Goal: Information Seeking & Learning: Learn about a topic

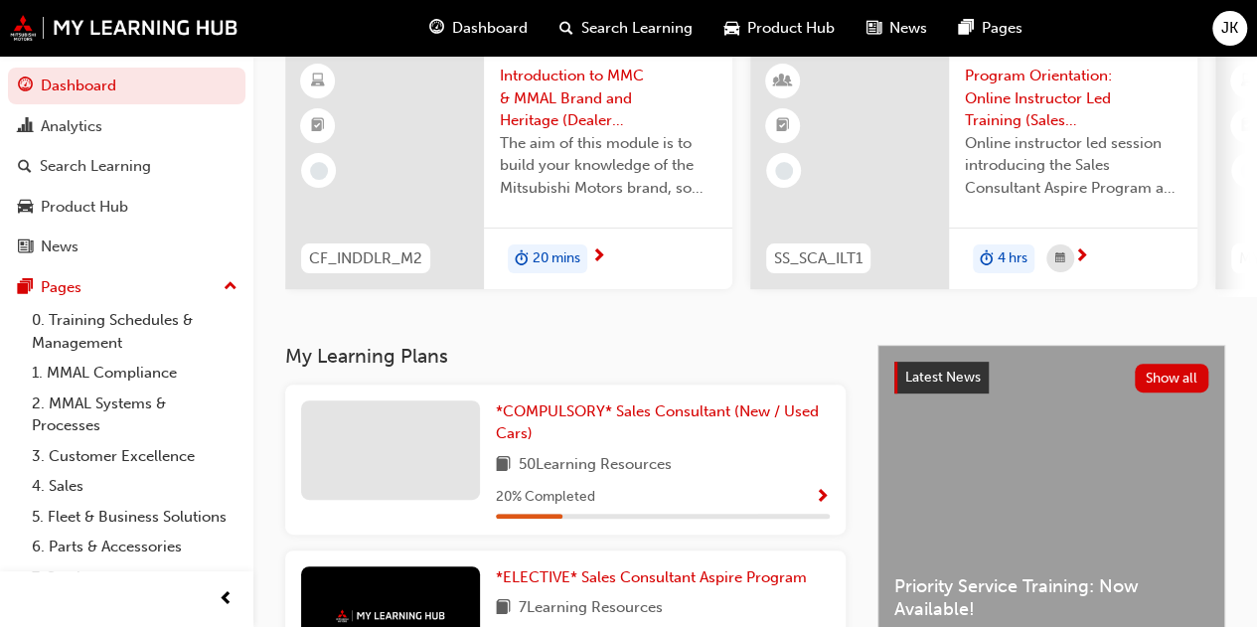
scroll to position [298, 0]
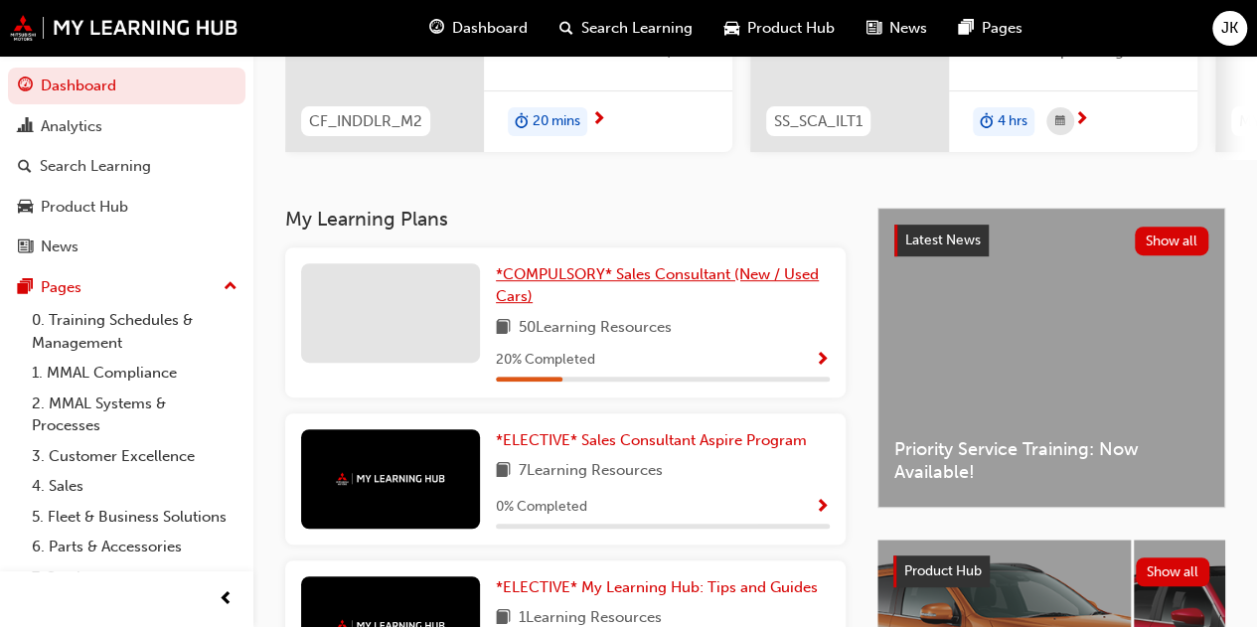
click at [584, 284] on span "*COMPULSORY* Sales Consultant (New / Used Cars)" at bounding box center [657, 285] width 323 height 41
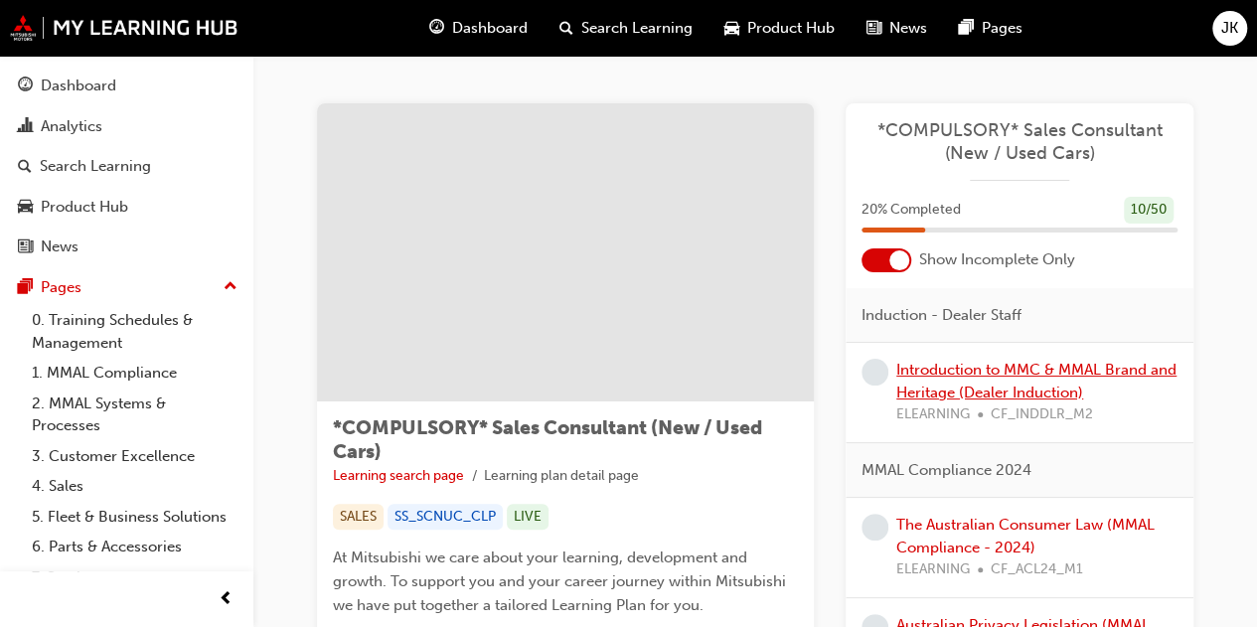
click at [1053, 364] on link "Introduction to MMC & MMAL Brand and Heritage (Dealer Induction)" at bounding box center [1036, 381] width 280 height 41
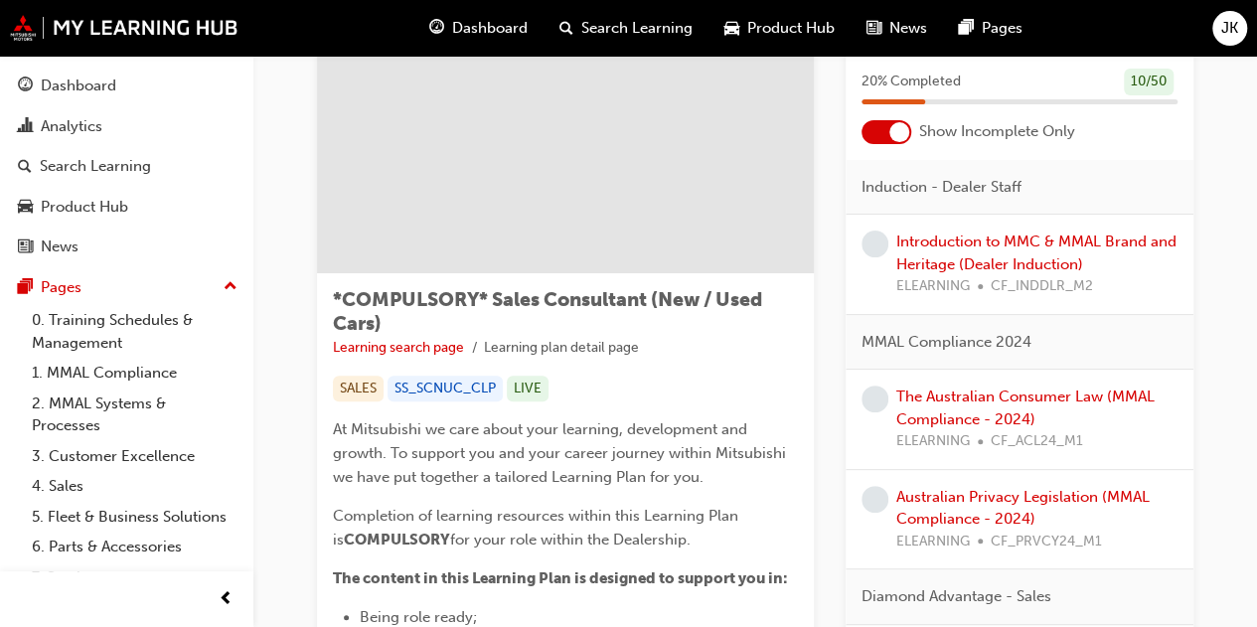
scroll to position [99, 0]
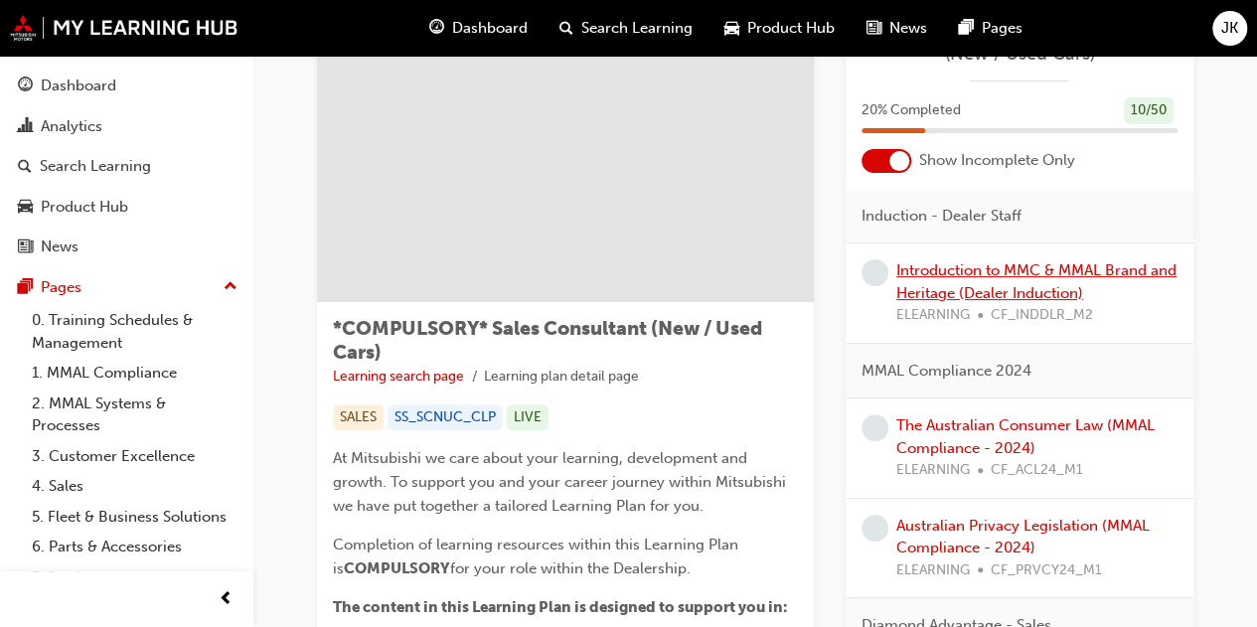
click at [995, 293] on link "Introduction to MMC & MMAL Brand and Heritage (Dealer Induction)" at bounding box center [1036, 281] width 280 height 41
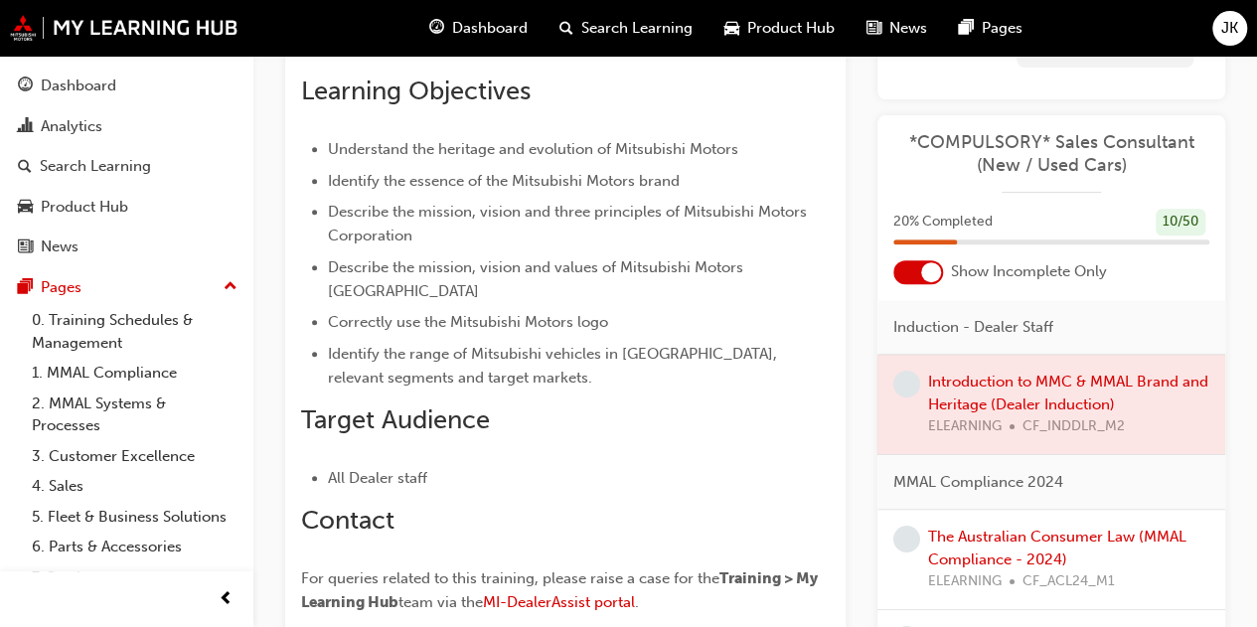
scroll to position [87, 0]
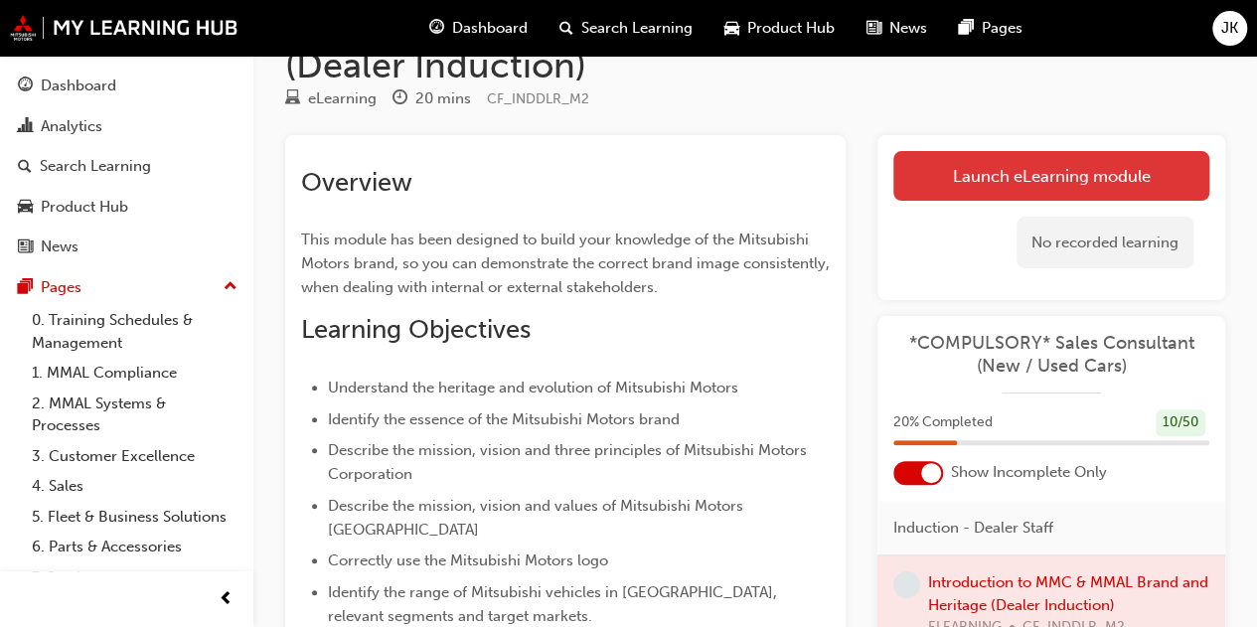
click at [985, 176] on link "Launch eLearning module" at bounding box center [1051, 176] width 316 height 50
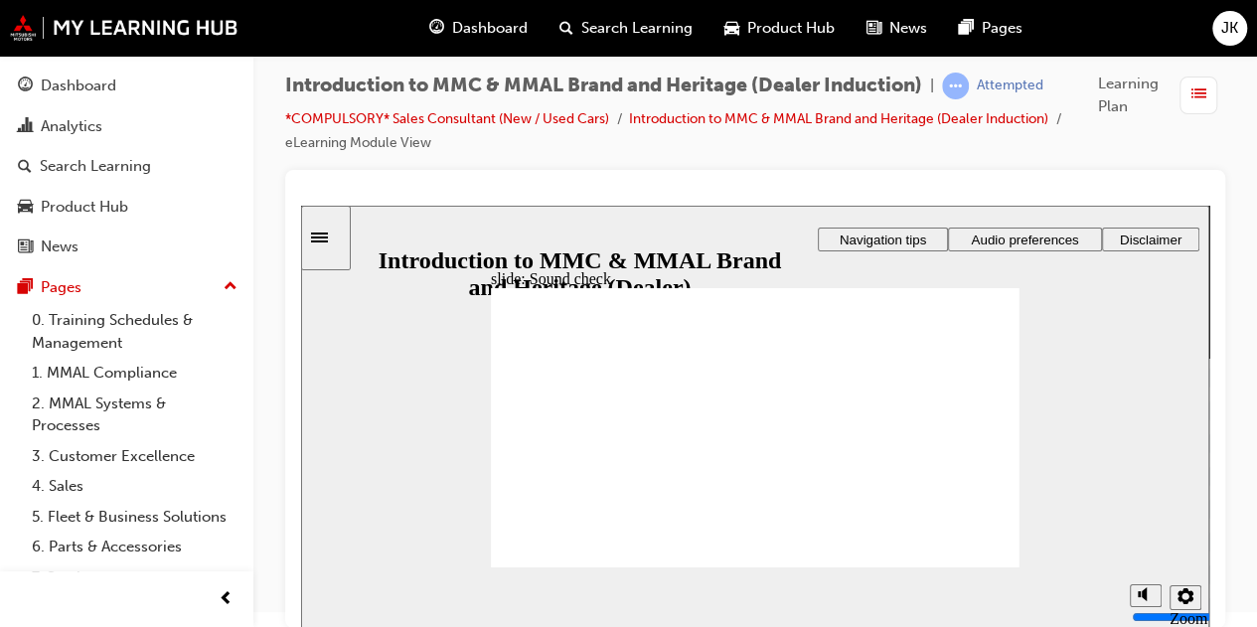
scroll to position [19, 0]
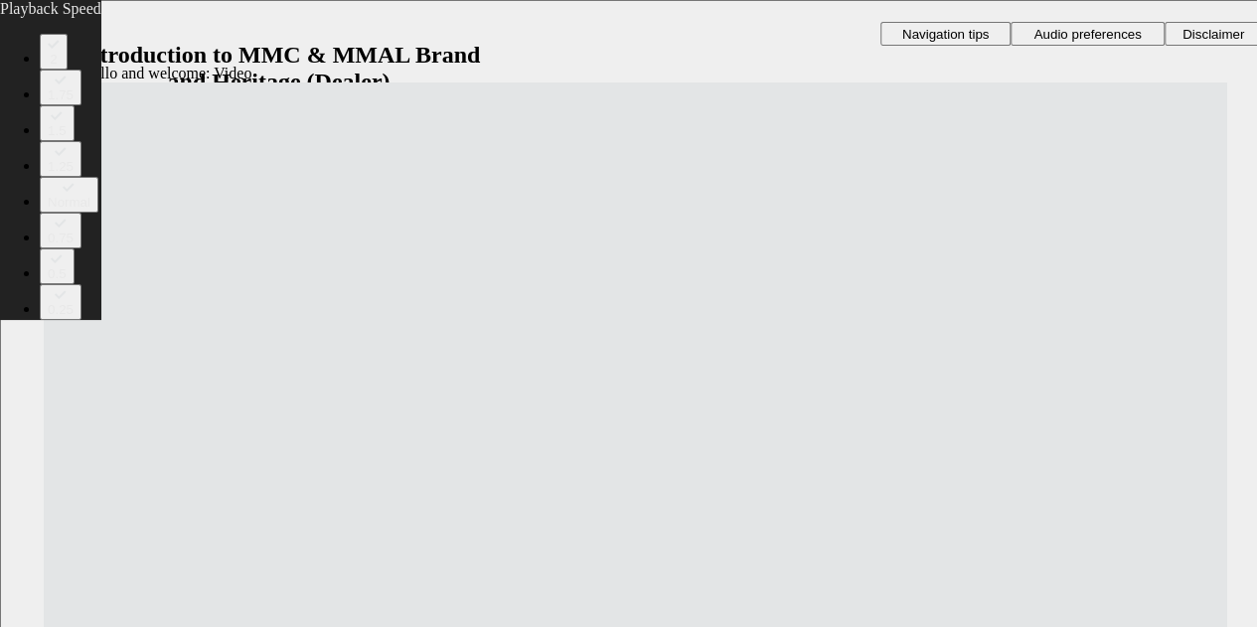
scroll to position [0, 0]
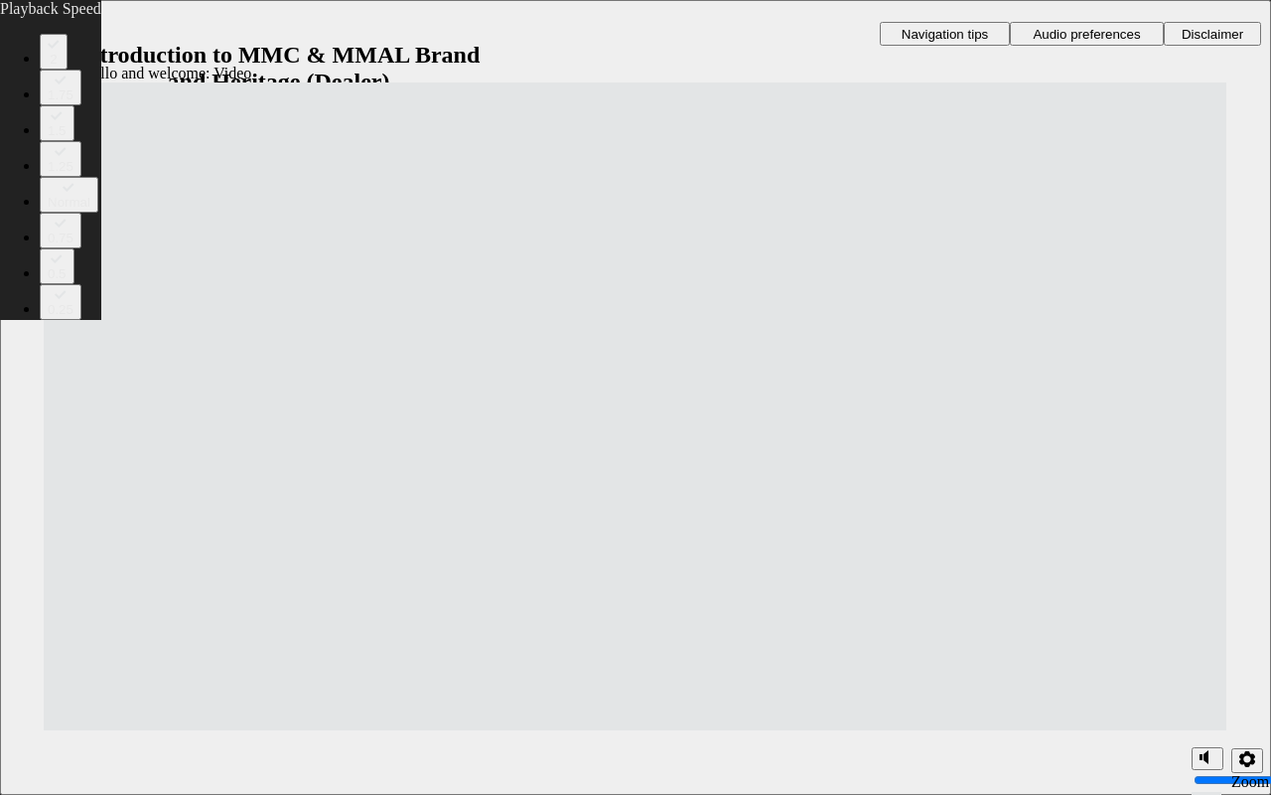
type input "8"
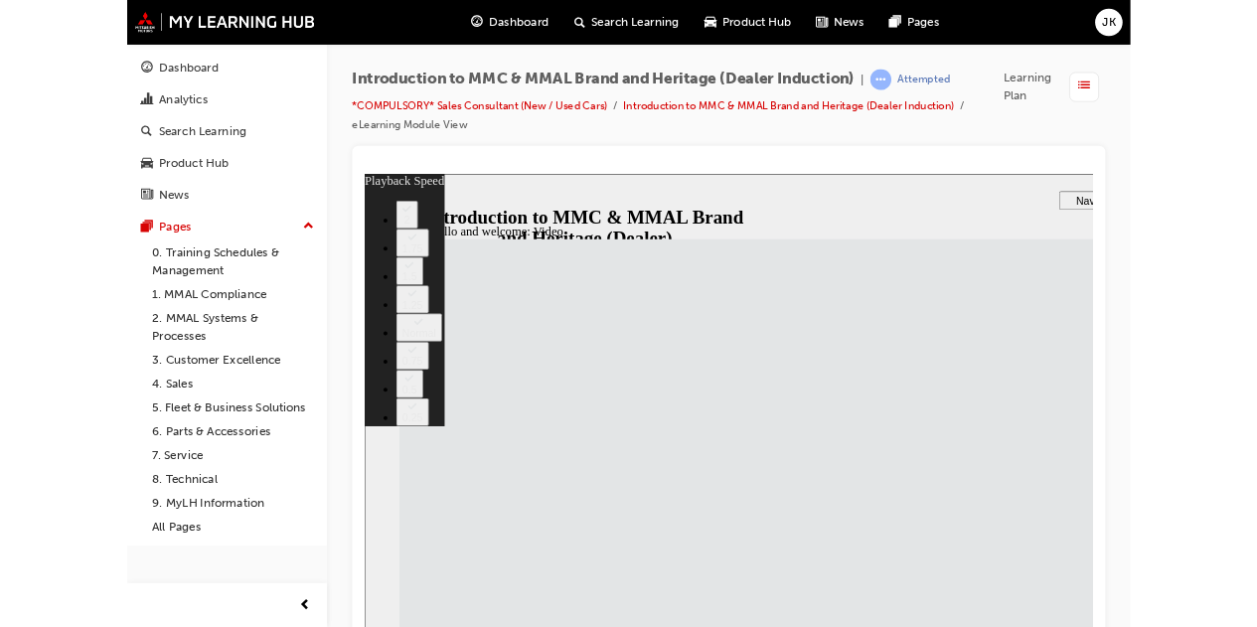
type input "33"
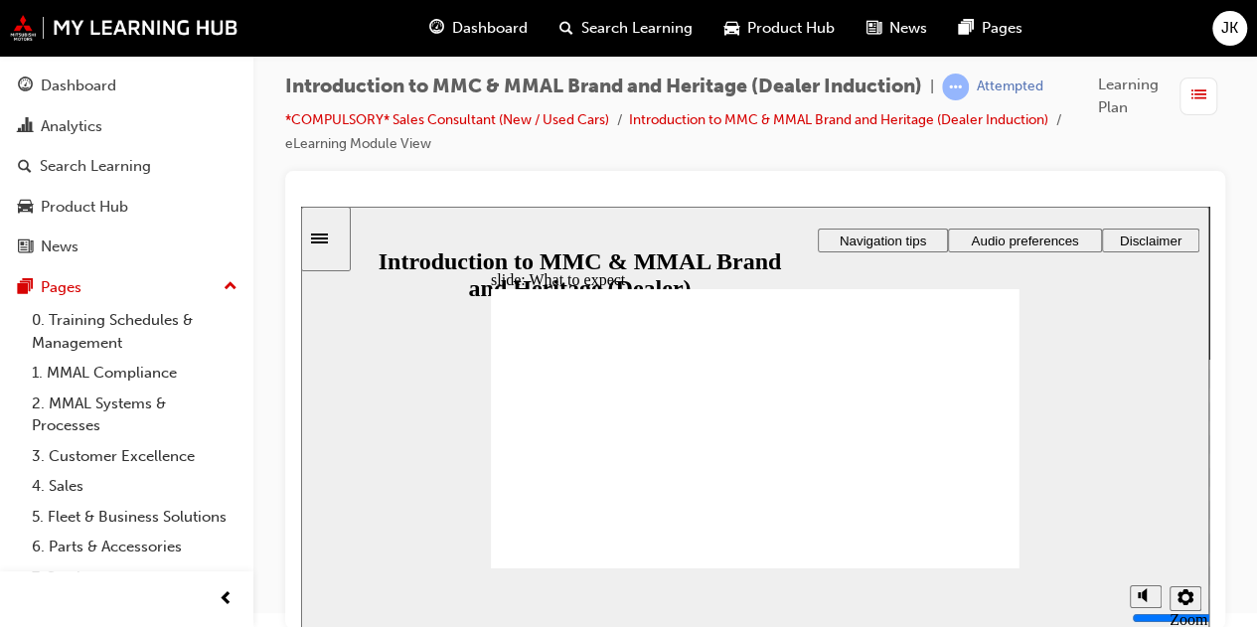
scroll to position [19, 0]
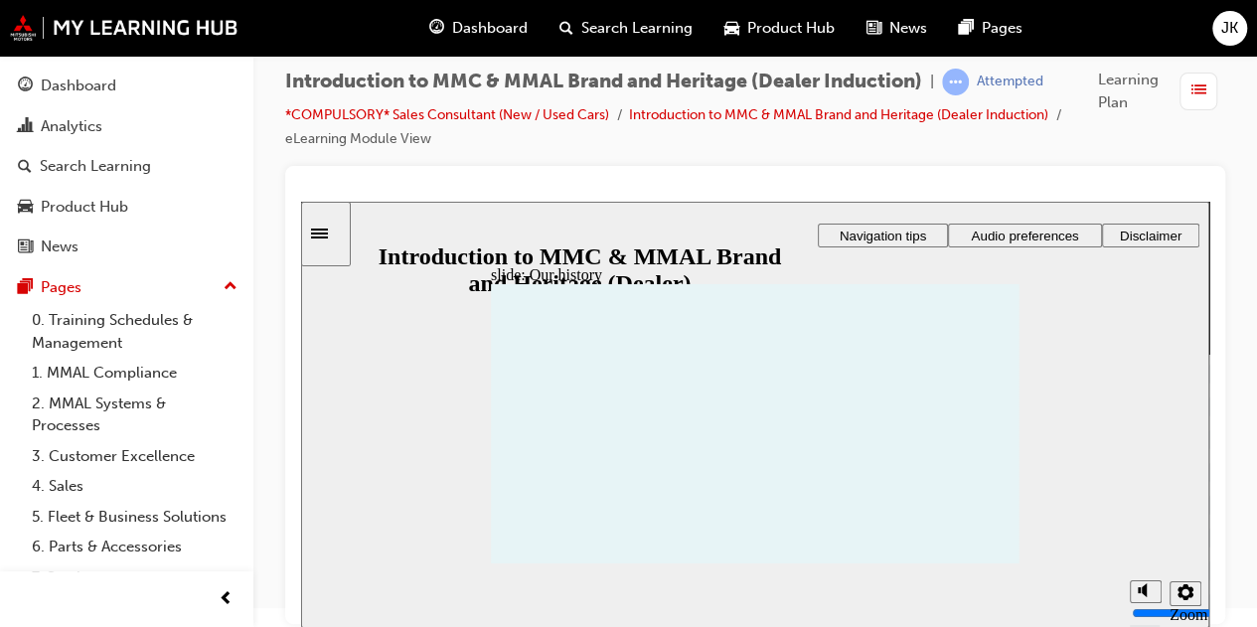
drag, startPoint x: 835, startPoint y: 459, endPoint x: 848, endPoint y: 465, distance: 14.2
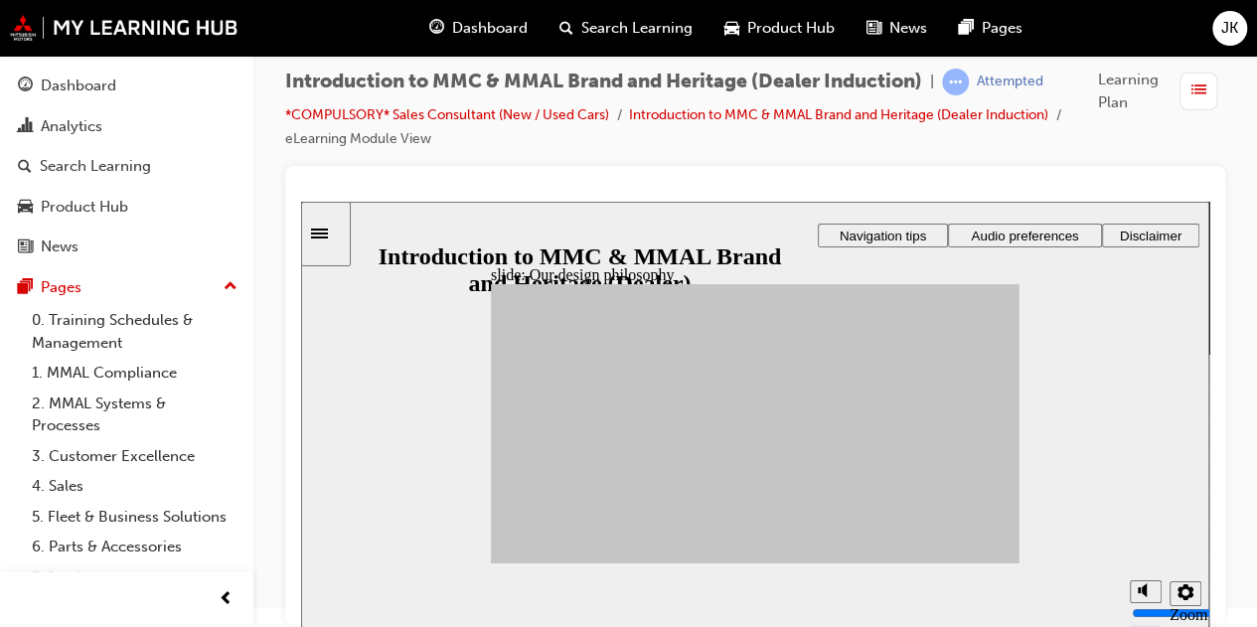
drag, startPoint x: 624, startPoint y: 422, endPoint x: 808, endPoint y: 427, distance: 183.8
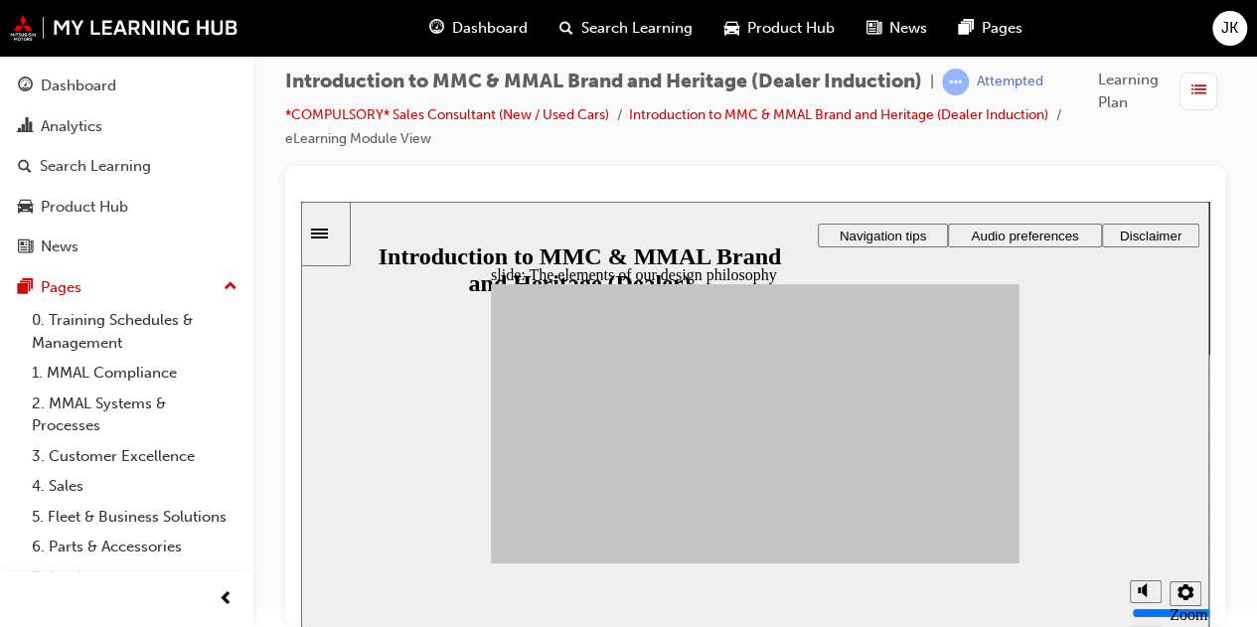
drag, startPoint x: 564, startPoint y: 421, endPoint x: 805, endPoint y: 515, distance: 257.9
drag, startPoint x: 565, startPoint y: 423, endPoint x: 908, endPoint y: 522, distance: 356.8
drag, startPoint x: 550, startPoint y: 461, endPoint x: 813, endPoint y: 509, distance: 266.5
drag, startPoint x: 687, startPoint y: 461, endPoint x: 805, endPoint y: 453, distance: 117.5
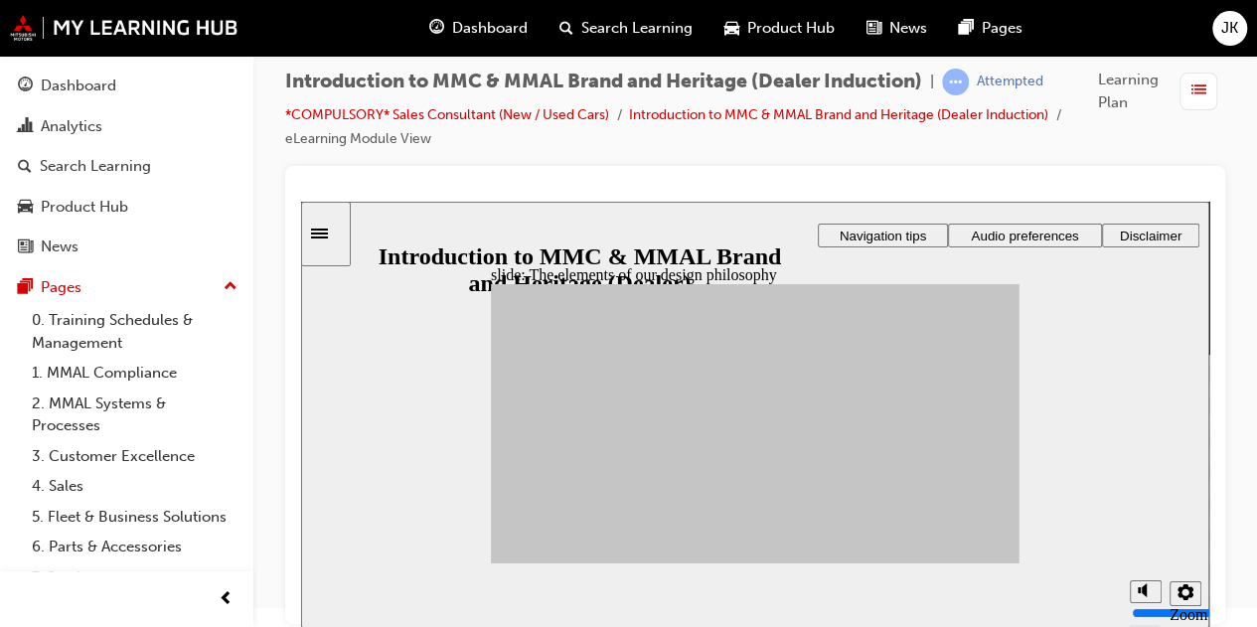
drag, startPoint x: 687, startPoint y: 429, endPoint x: 799, endPoint y: 441, distance: 111.9
drag, startPoint x: 623, startPoint y: 479, endPoint x: 802, endPoint y: 463, distance: 179.5
drag, startPoint x: 692, startPoint y: 426, endPoint x: 894, endPoint y: 414, distance: 202.0
drag, startPoint x: 627, startPoint y: 477, endPoint x: 898, endPoint y: 479, distance: 271.2
drag, startPoint x: 597, startPoint y: 445, endPoint x: 799, endPoint y: 441, distance: 201.7
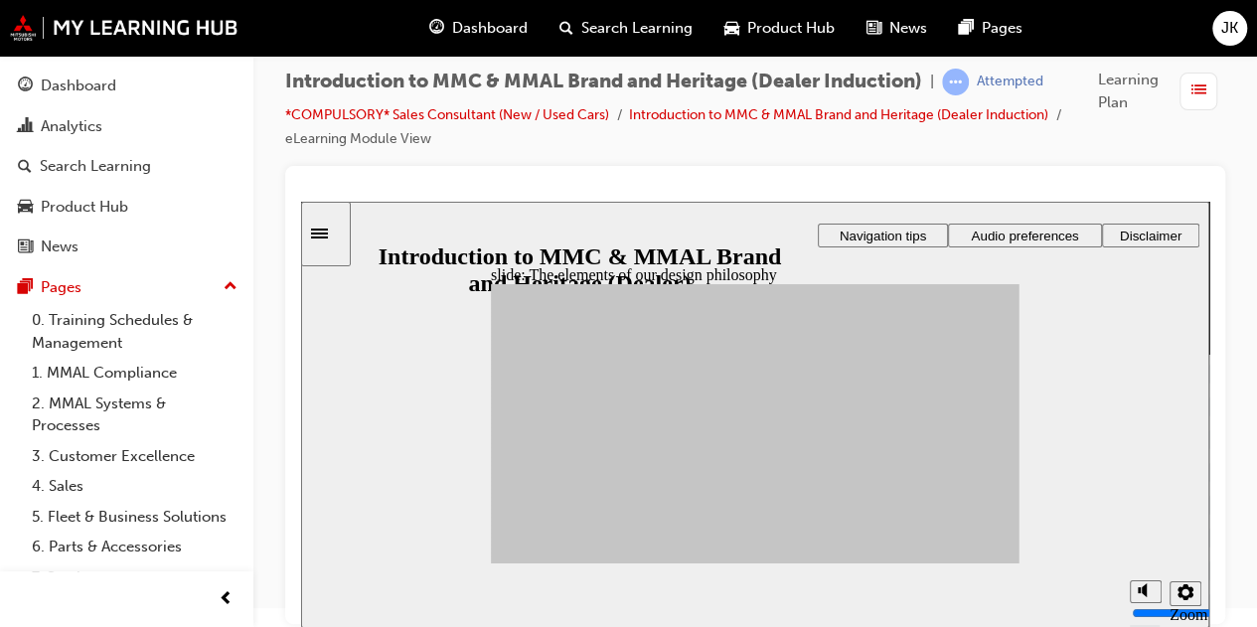
drag, startPoint x: 614, startPoint y: 510, endPoint x: 804, endPoint y: 433, distance: 204.6
drag, startPoint x: 576, startPoint y: 491, endPoint x: 898, endPoint y: 481, distance: 322.0
drag, startPoint x: 724, startPoint y: 475, endPoint x: 896, endPoint y: 377, distance: 197.5
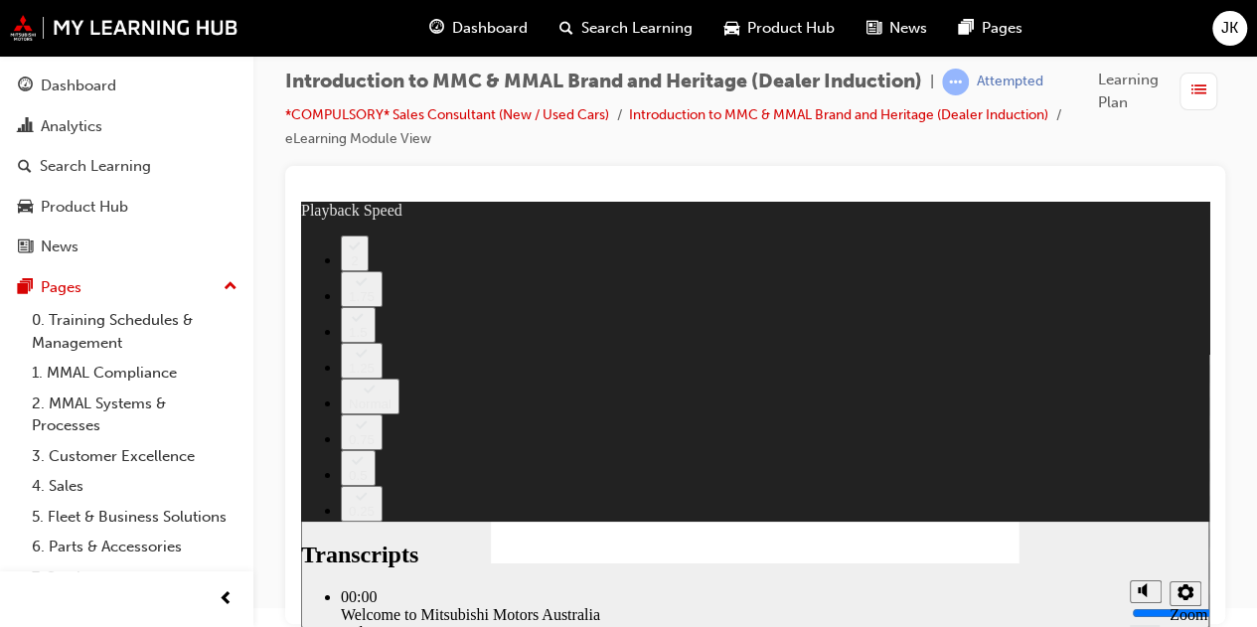
type input "0"
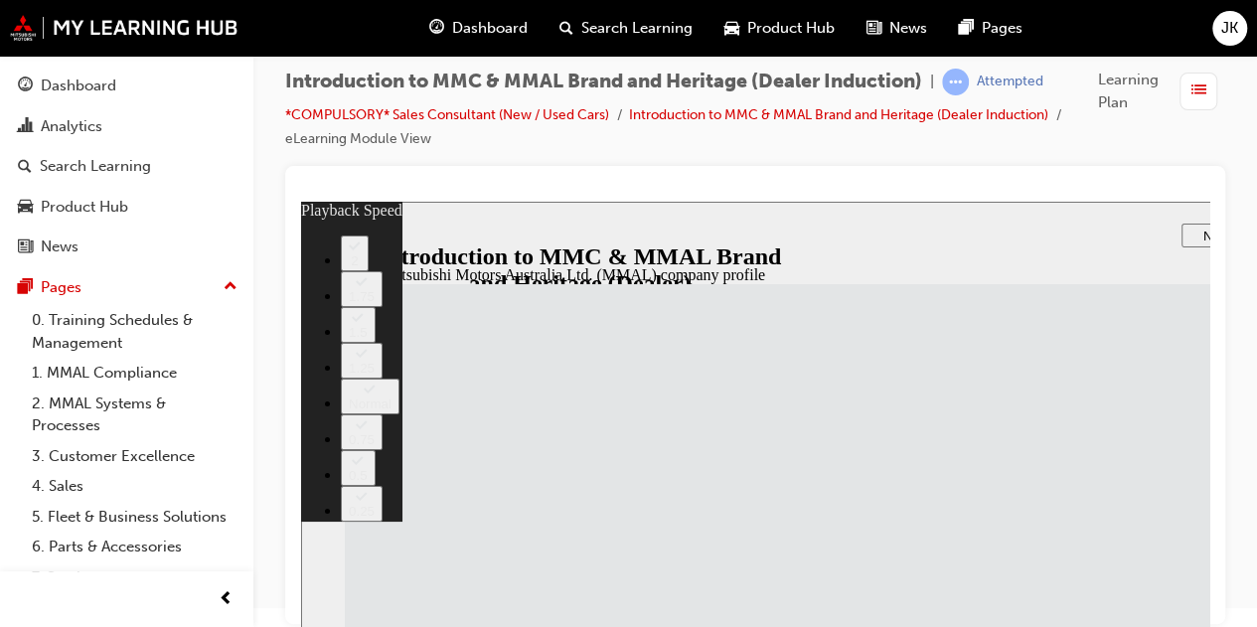
scroll to position [0, 0]
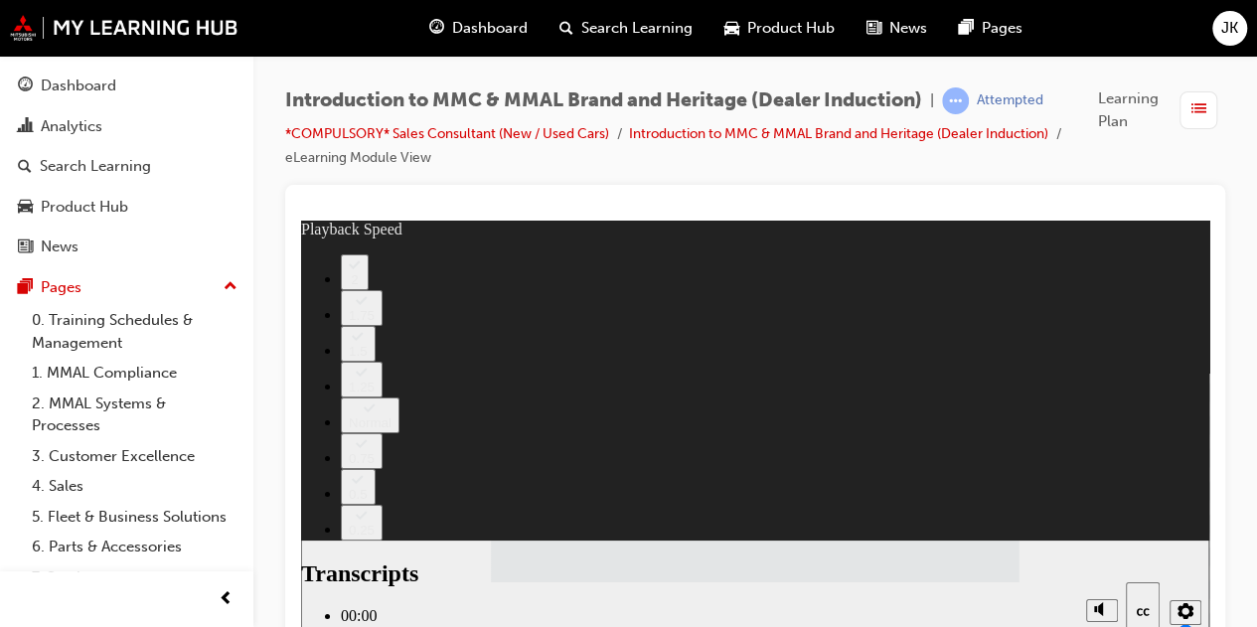
type input "112"
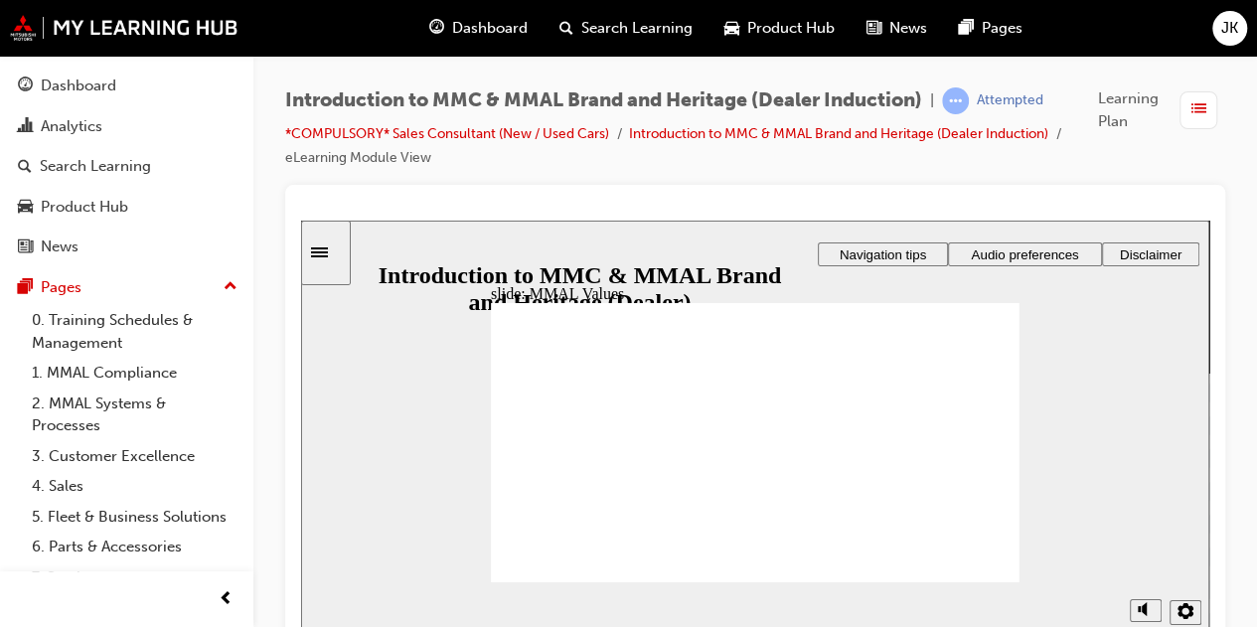
drag, startPoint x: 698, startPoint y: 425, endPoint x: 873, endPoint y: 458, distance: 177.9
drag, startPoint x: 548, startPoint y: 427, endPoint x: 735, endPoint y: 456, distance: 188.9
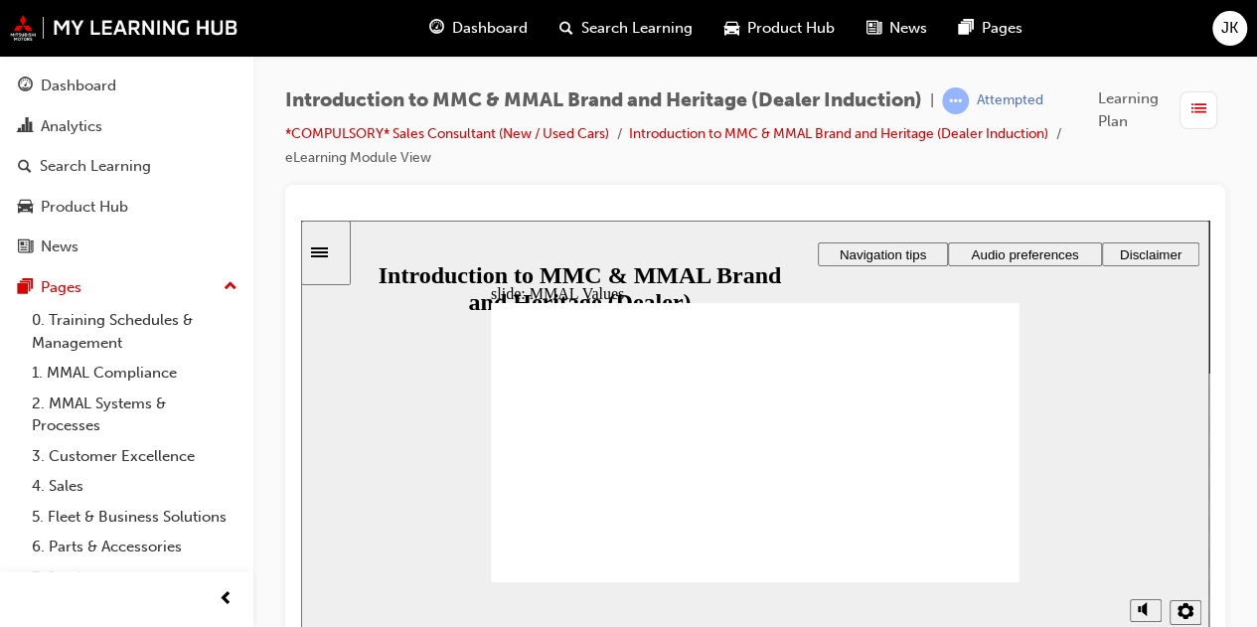
drag, startPoint x: 803, startPoint y: 427, endPoint x: 638, endPoint y: 460, distance: 168.1
drag, startPoint x: 879, startPoint y: 425, endPoint x: 955, endPoint y: 469, distance: 87.2
drag, startPoint x: 609, startPoint y: 434, endPoint x: 566, endPoint y: 460, distance: 49.9
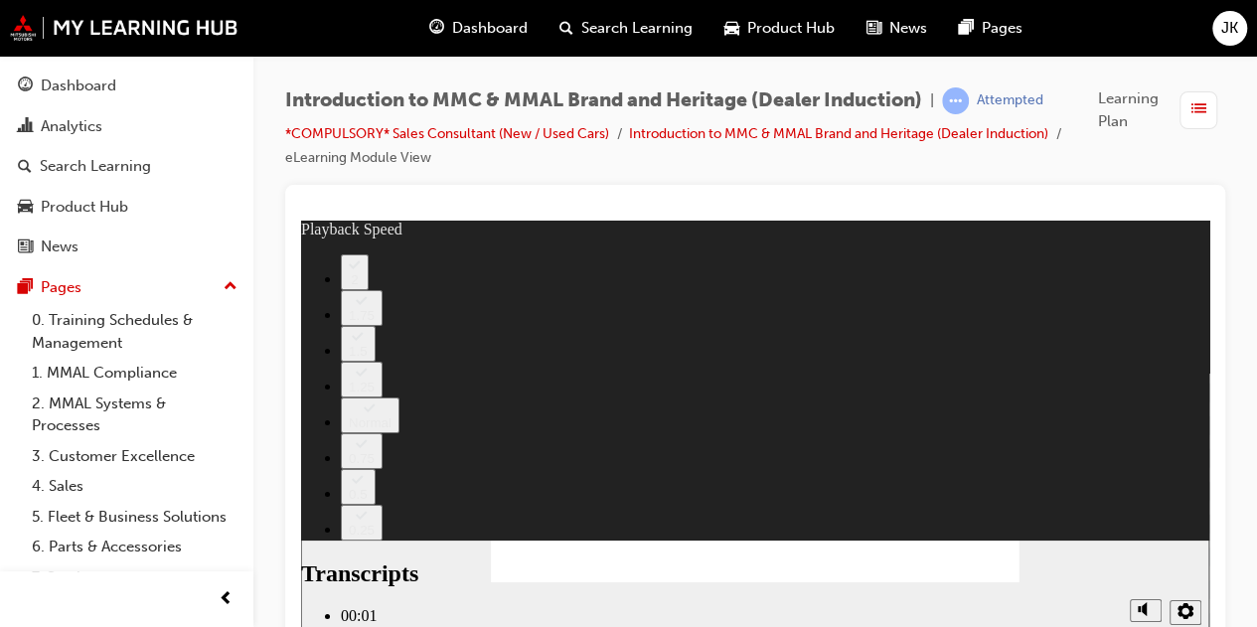
type input "0"
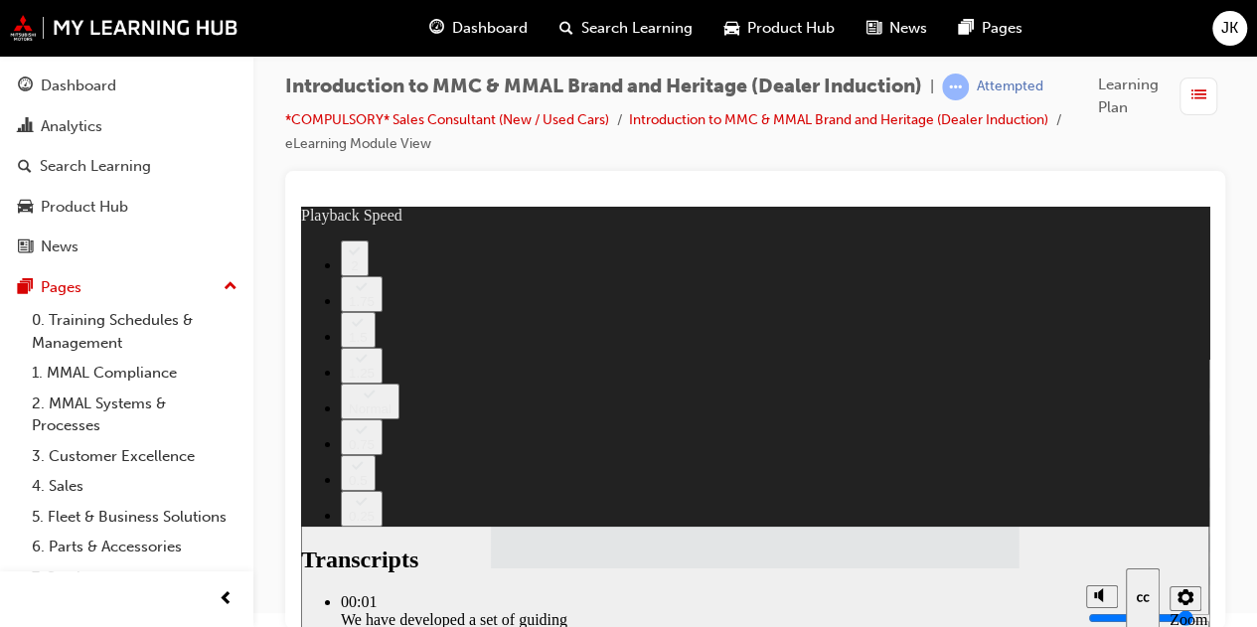
scroll to position [19, 0]
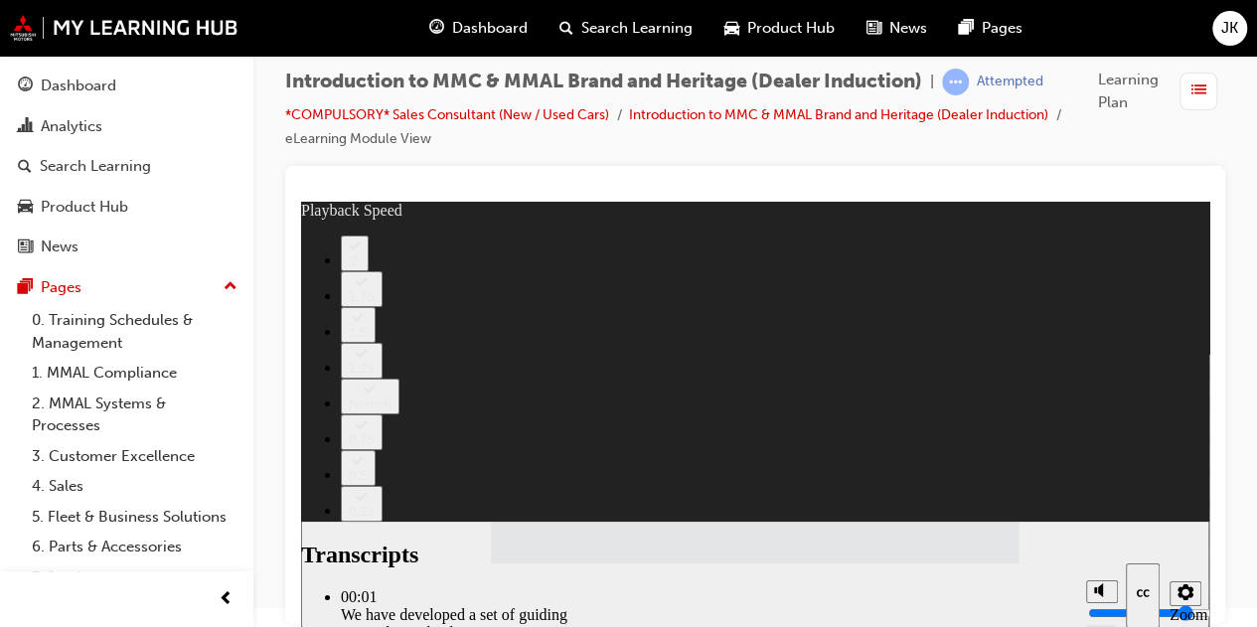
type input "120"
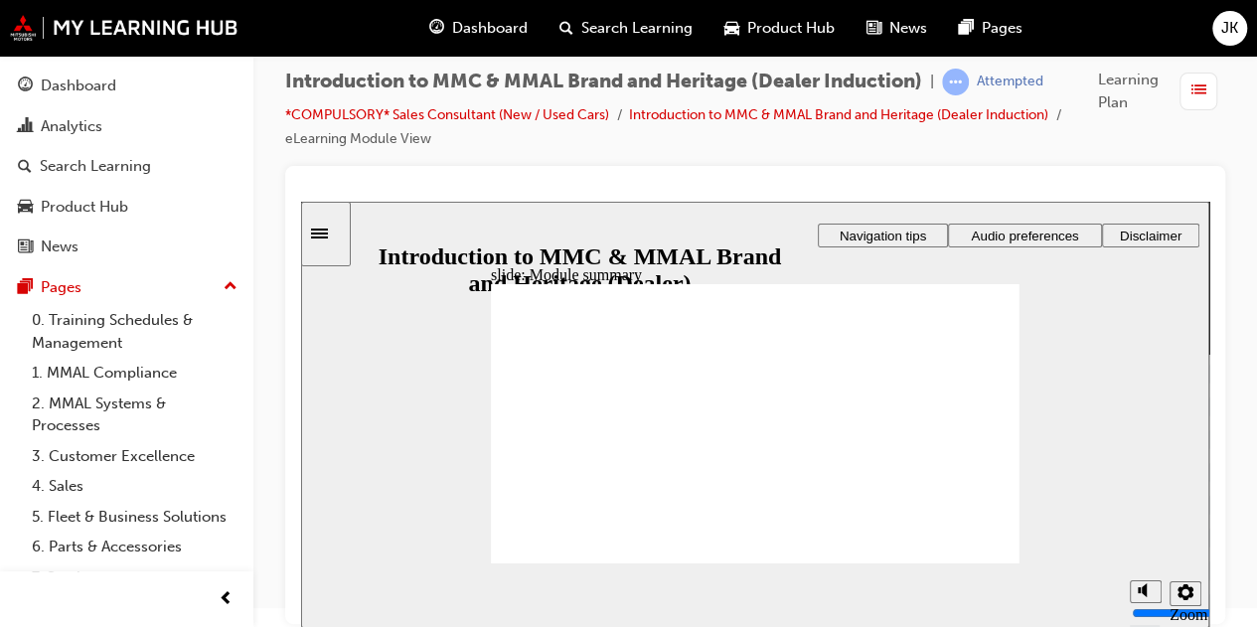
checkbox input "true"
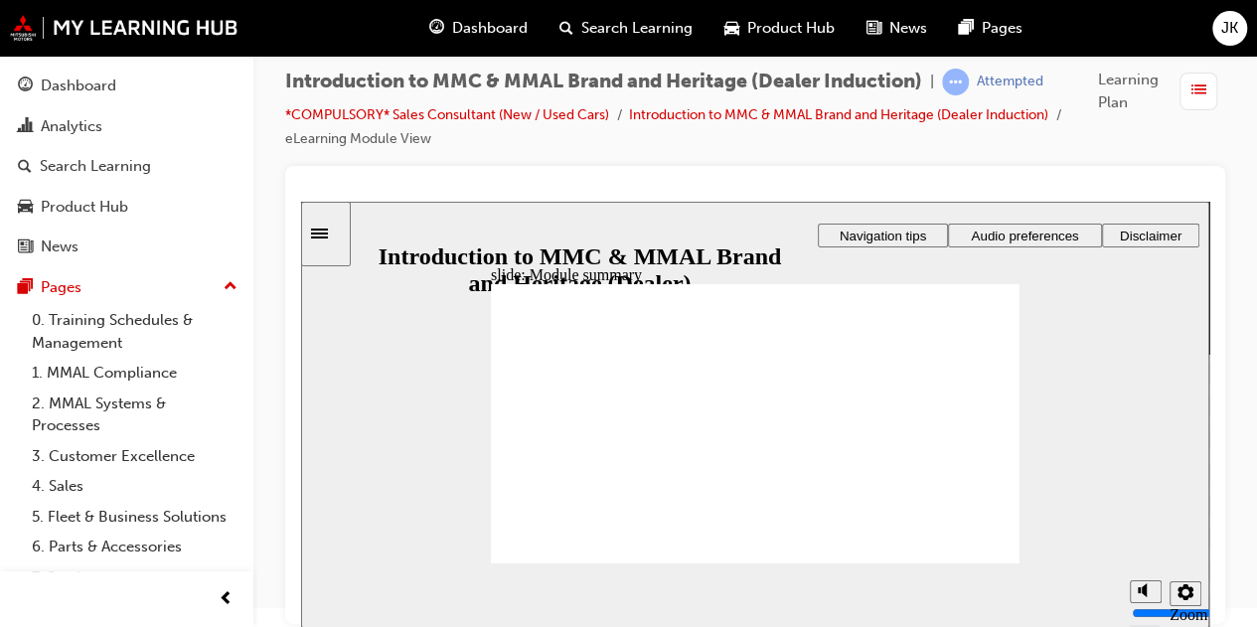
checkbox input "true"
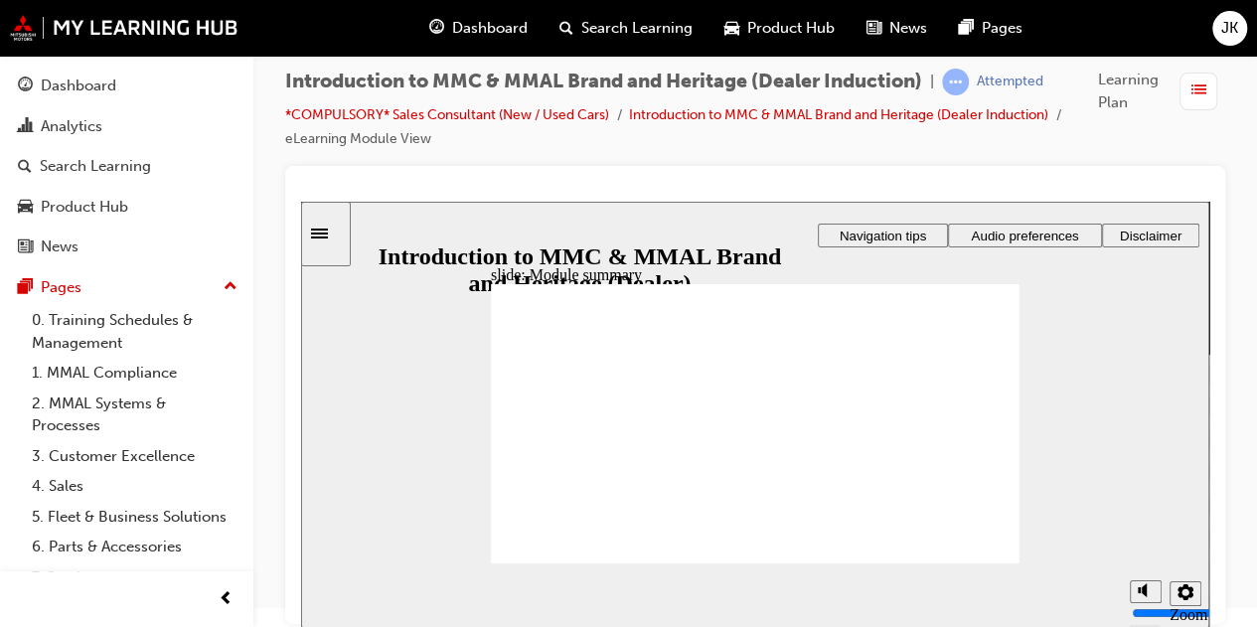
checkbox input "true"
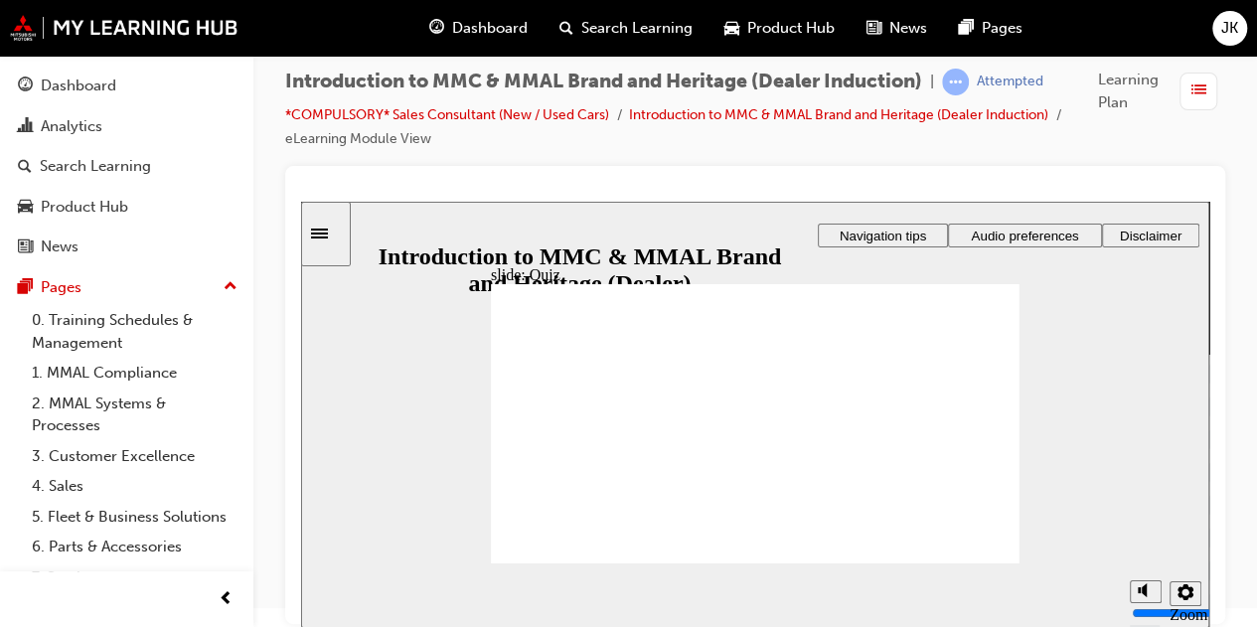
drag, startPoint x: 981, startPoint y: 550, endPoint x: 983, endPoint y: 562, distance: 12.1
drag, startPoint x: 688, startPoint y: 346, endPoint x: 546, endPoint y: 358, distance: 142.5
radio input "true"
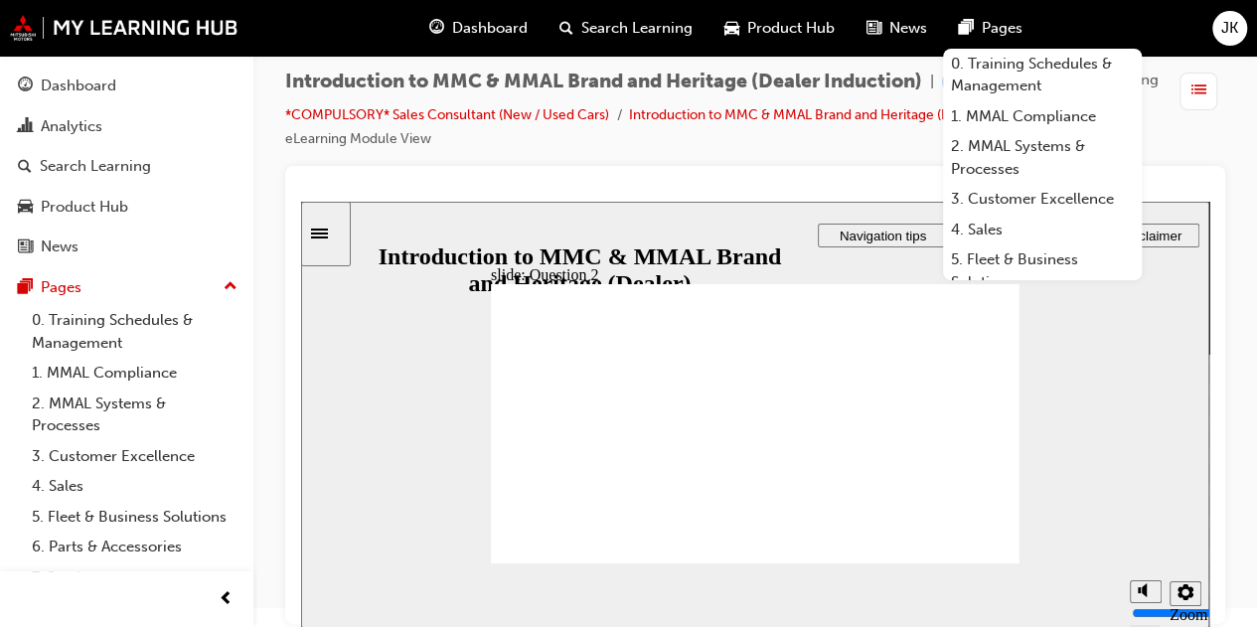
radio input "false"
radio input "true"
click at [641, 151] on div "Introduction to MMC & MMAL Brand and Heritage (Dealer Induction) | Attempted *C…" at bounding box center [755, 117] width 940 height 97
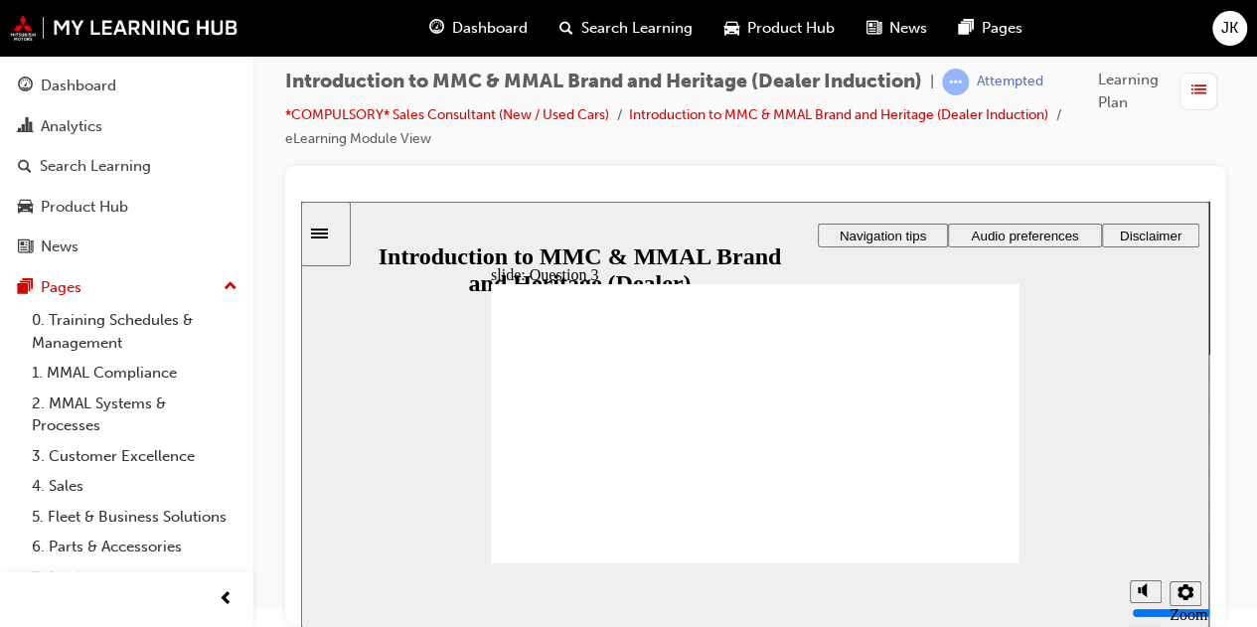
radio input "true"
drag, startPoint x: 553, startPoint y: 418, endPoint x: 541, endPoint y: 535, distance: 117.8
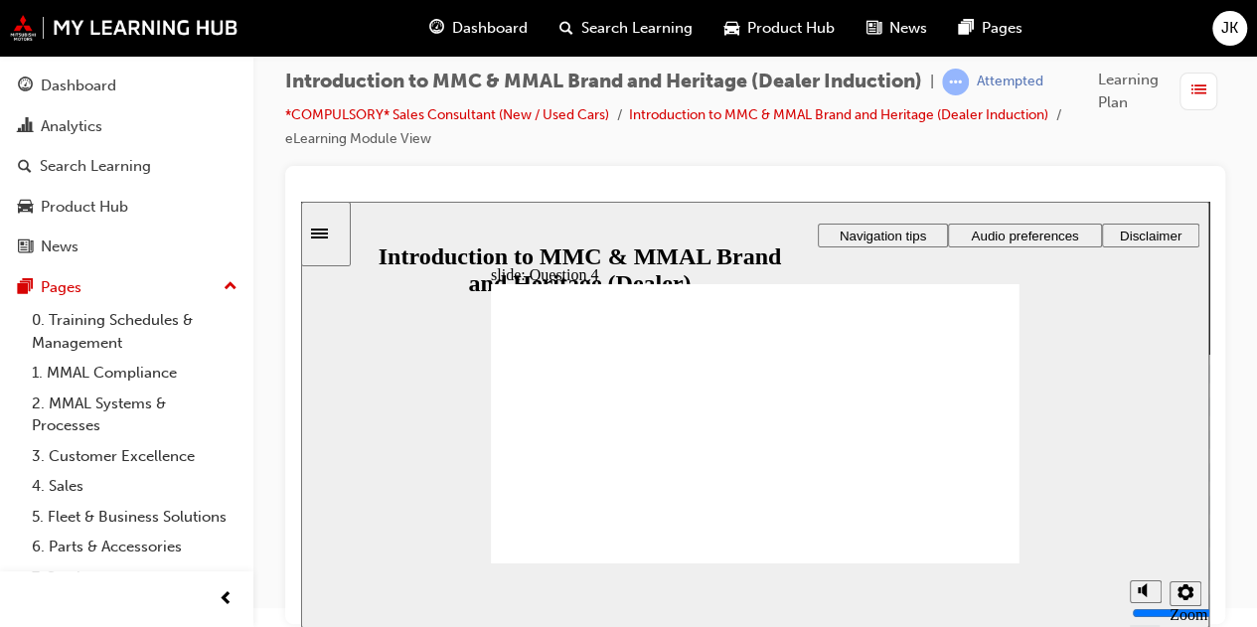
checkbox input "true"
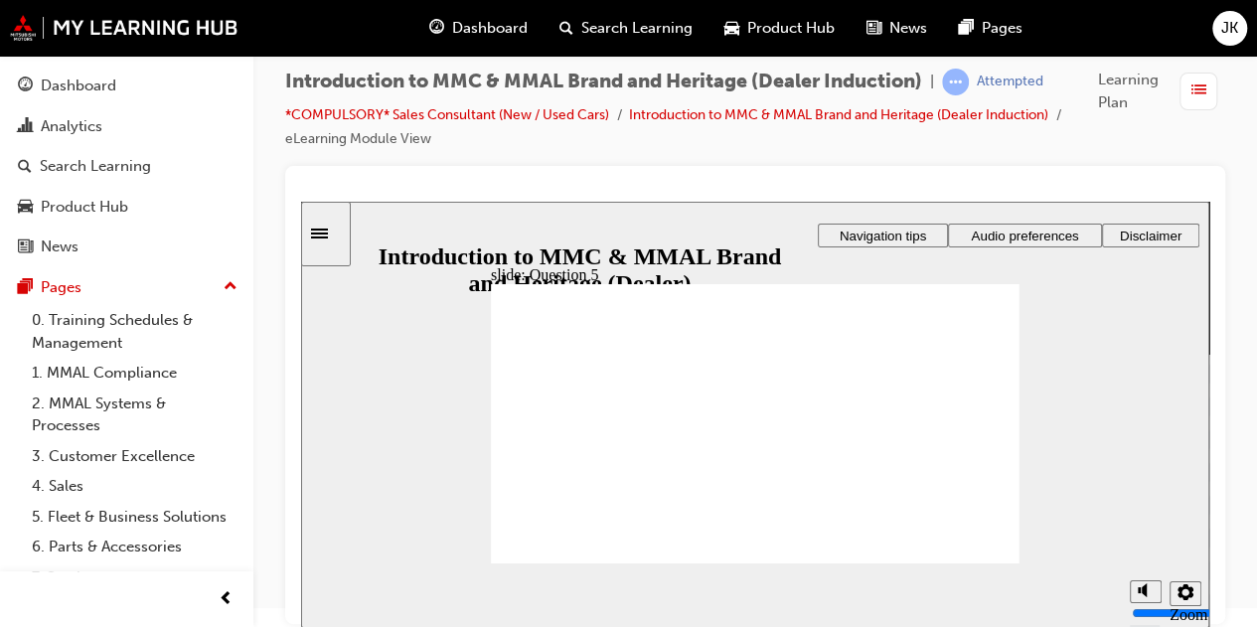
checkbox input "true"
radio input "true"
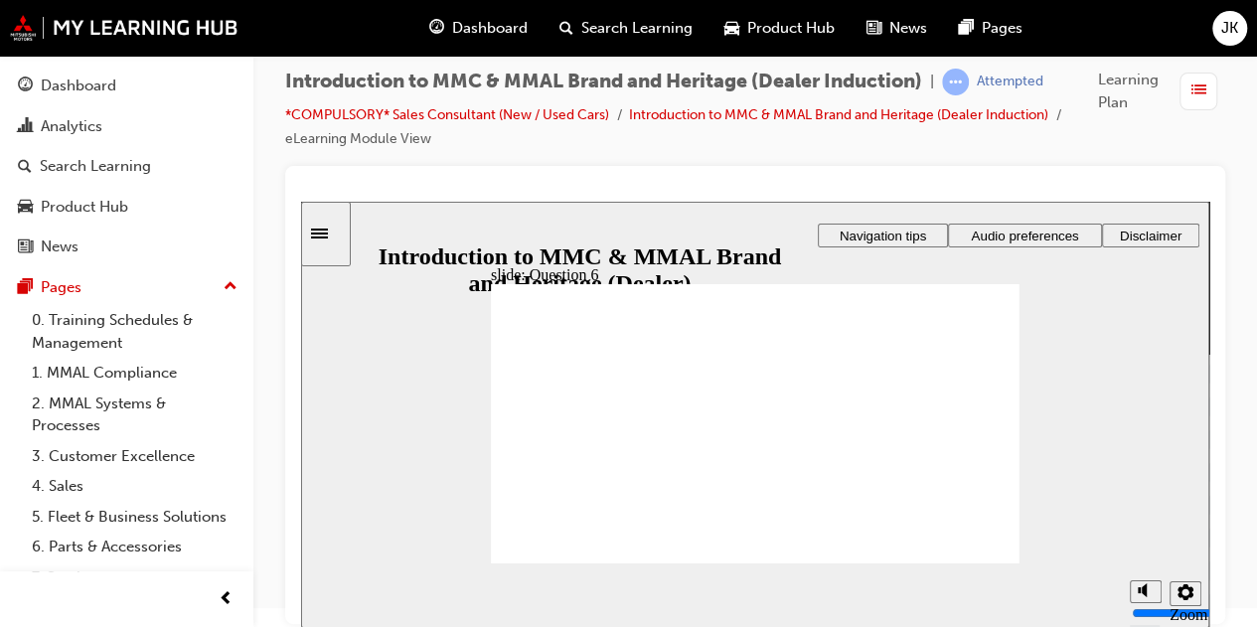
radio input "false"
radio input "true"
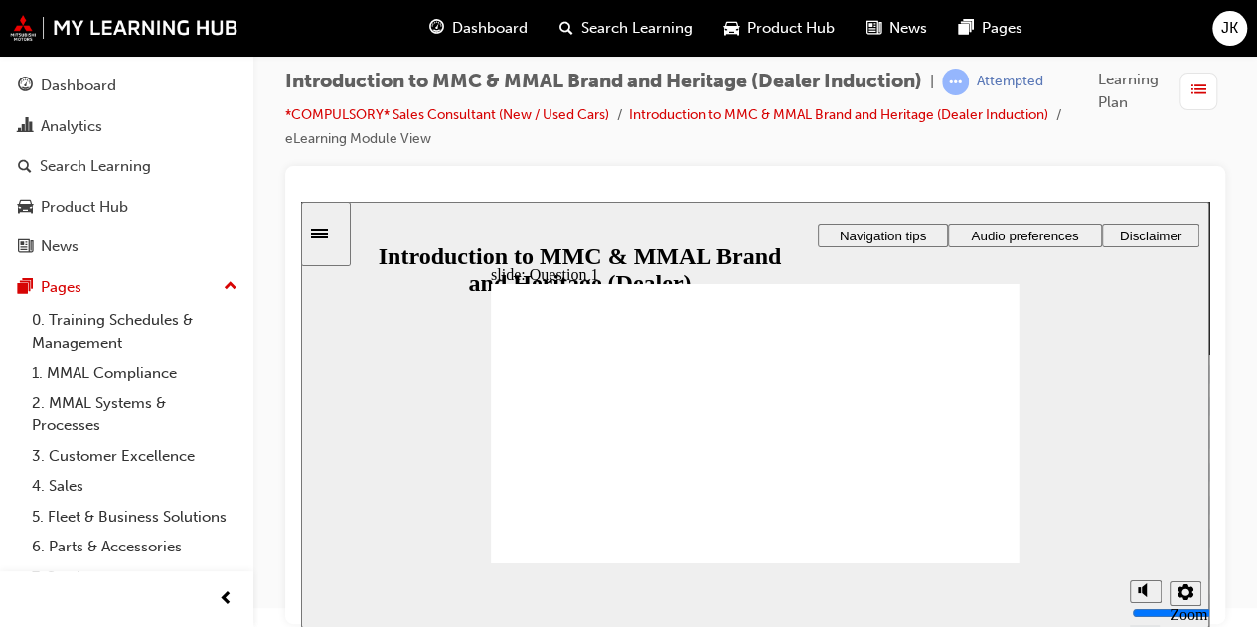
radio input "true"
drag, startPoint x: 540, startPoint y: 489, endPoint x: 542, endPoint y: 528, distance: 39.8
radio input "true"
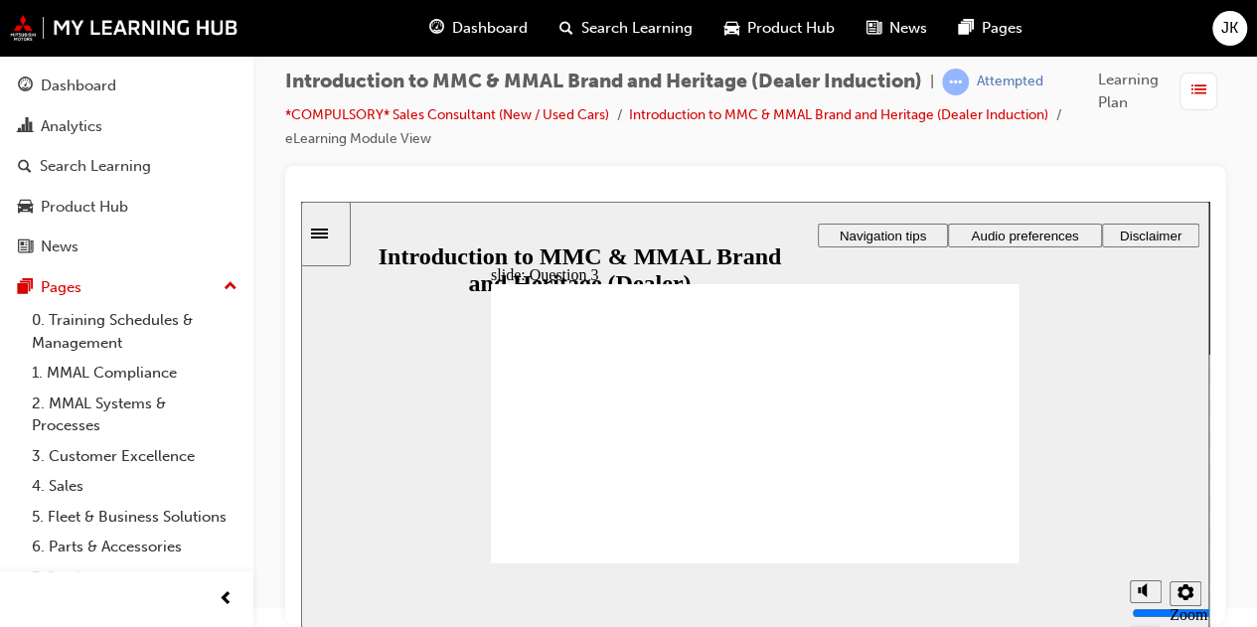
radio input "true"
checkbox input "true"
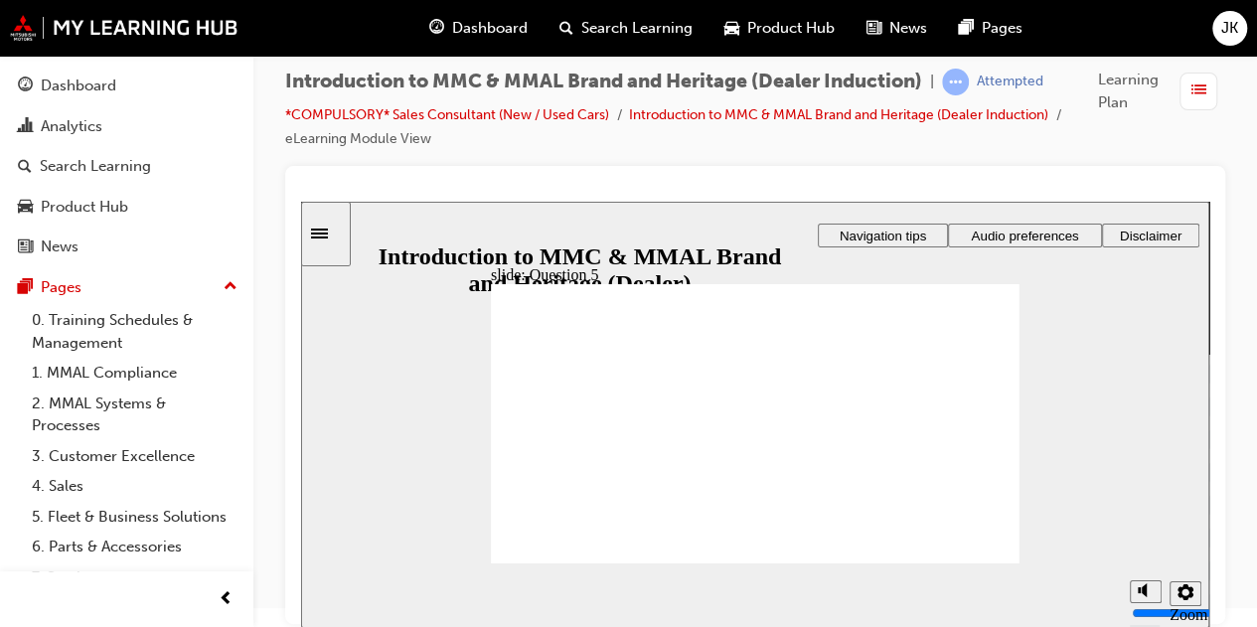
checkbox input "true"
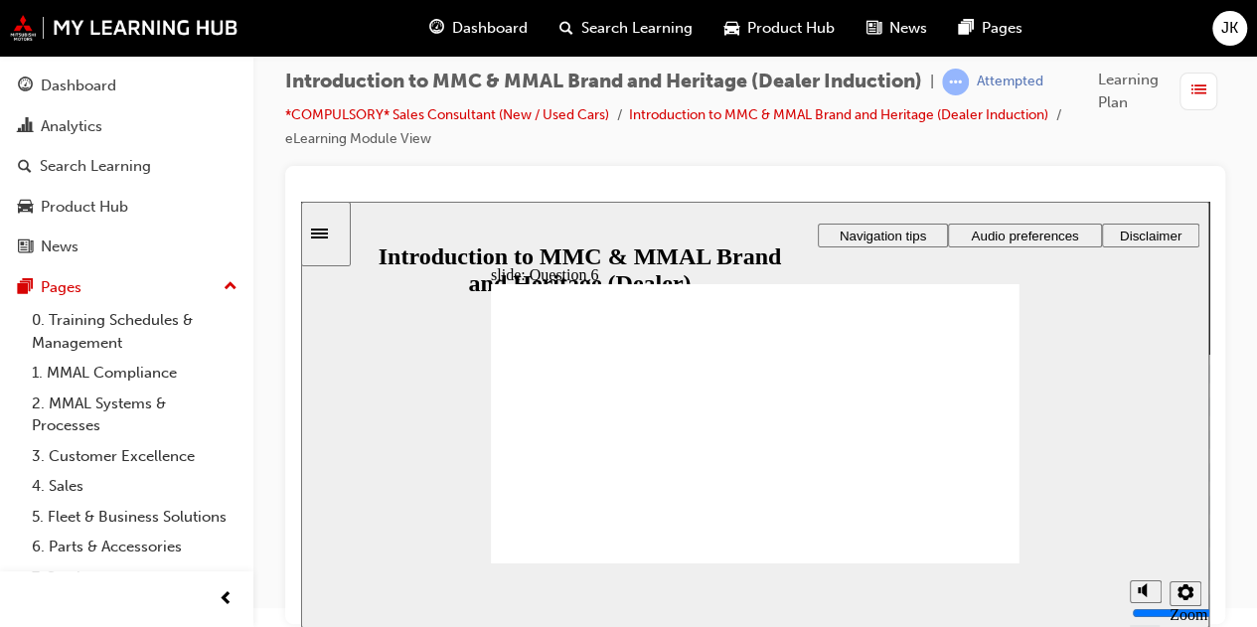
radio input "true"
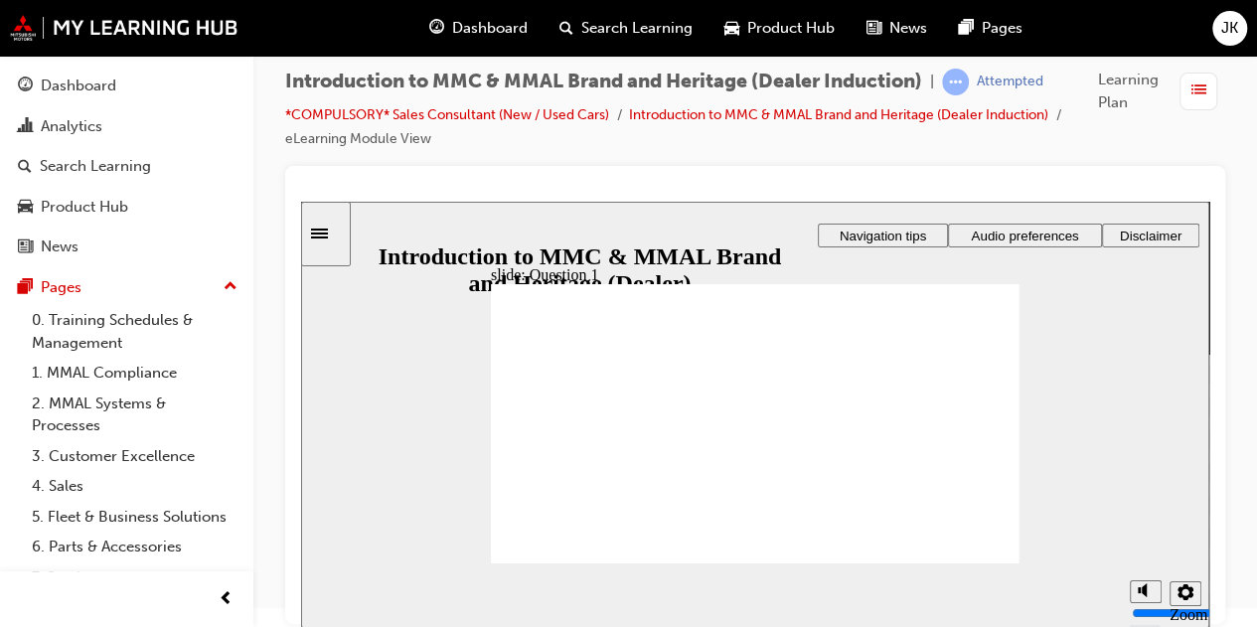
radio input "true"
click at [990, 564] on section "Playback Speed 2 1.75 1.5 1.25 0.75" at bounding box center [755, 595] width 908 height 65
radio input "true"
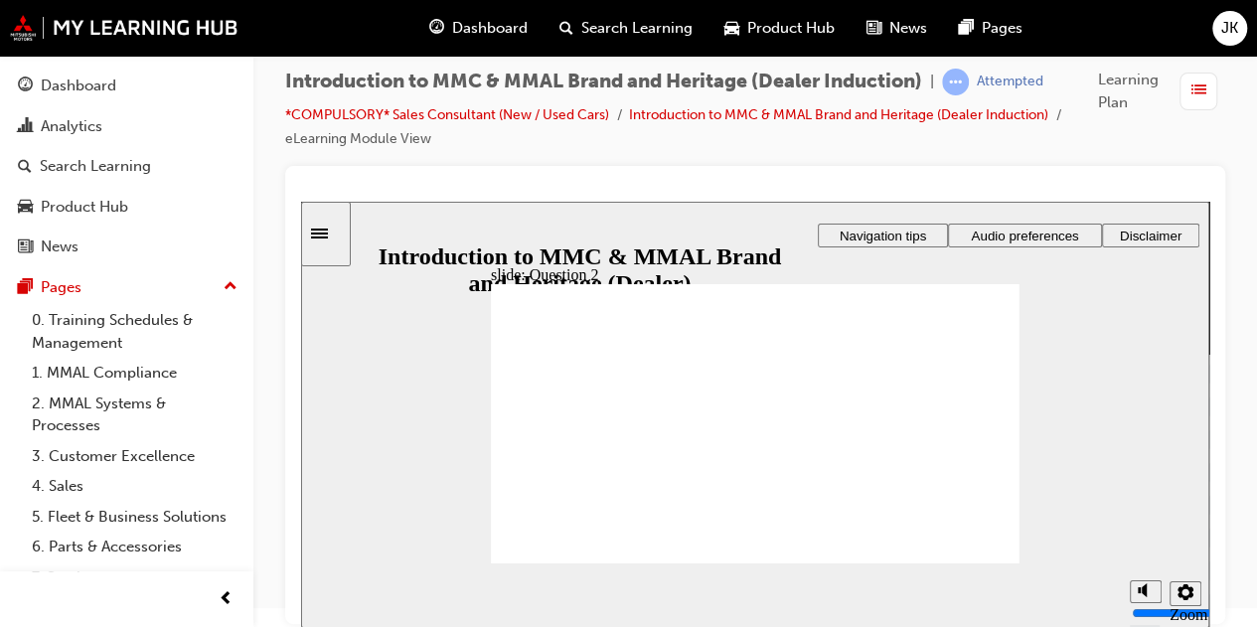
radio input "true"
radio input "false"
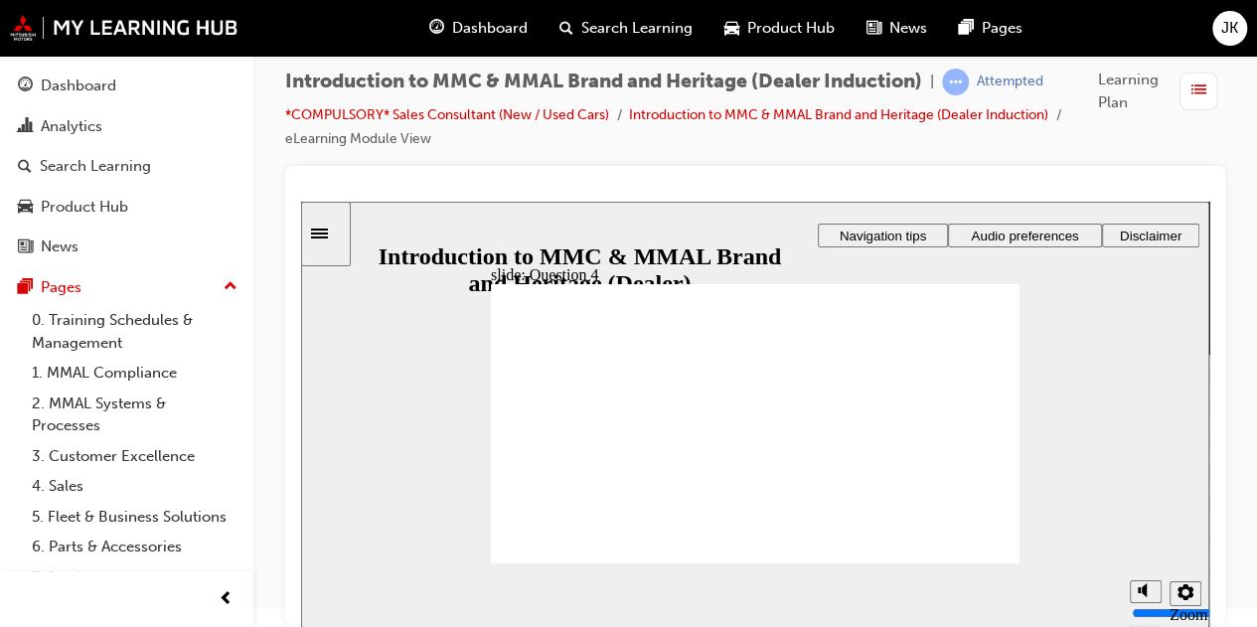
radio input "true"
checkbox input "true"
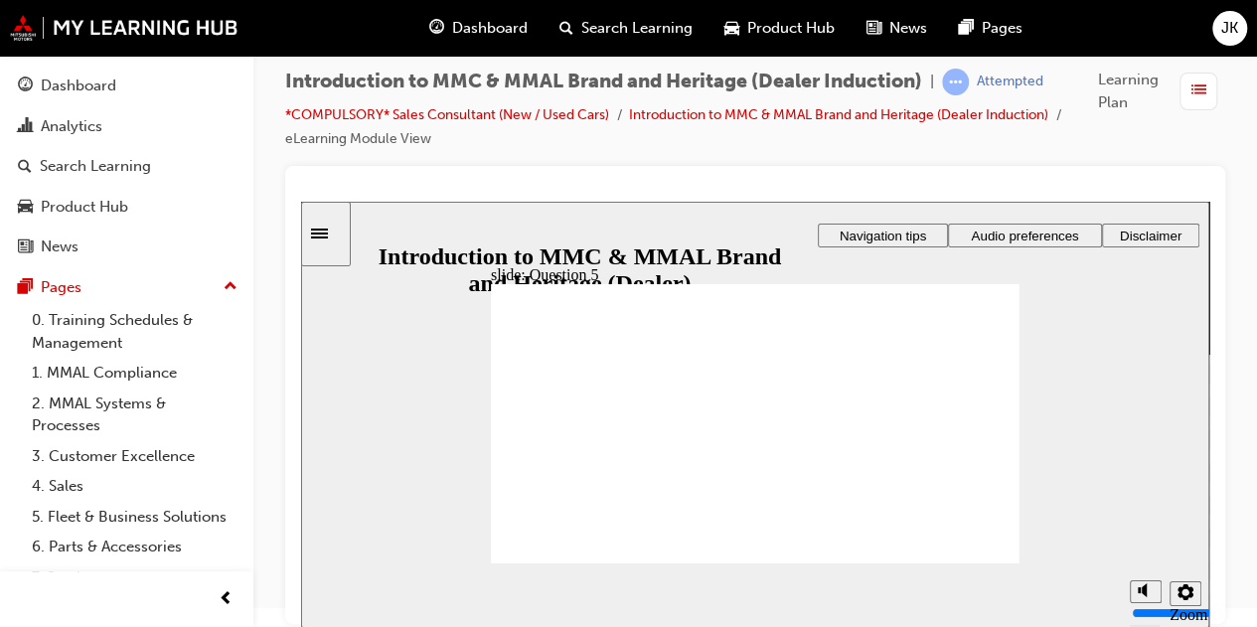
checkbox input "true"
radio input "true"
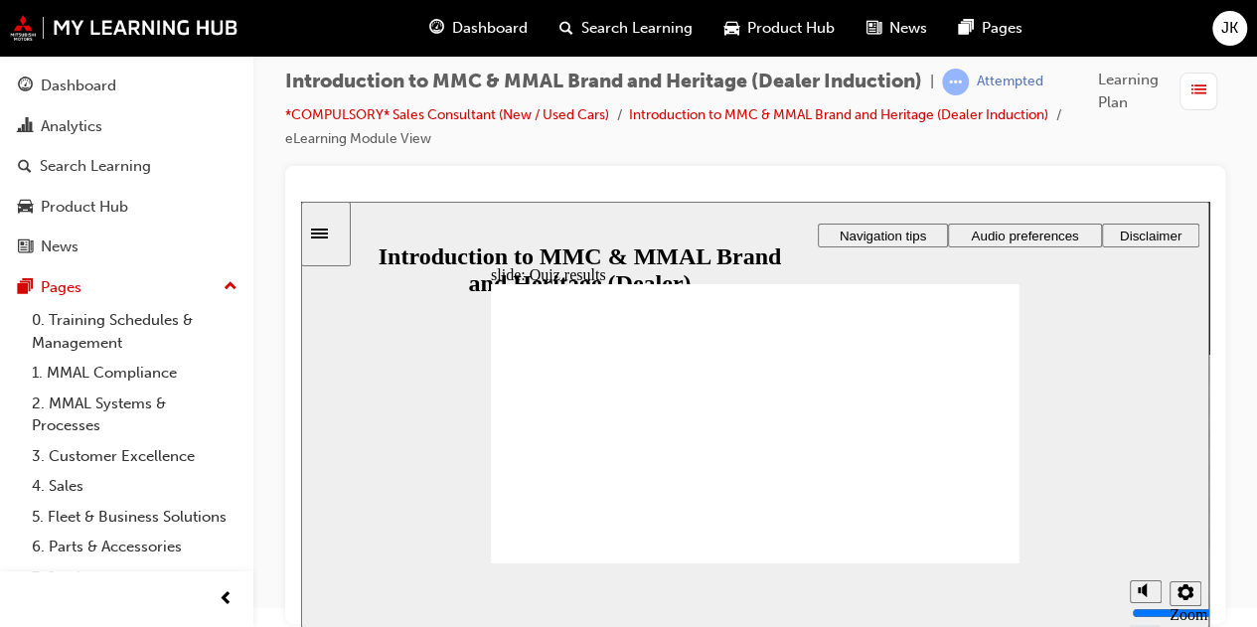
radio input "true"
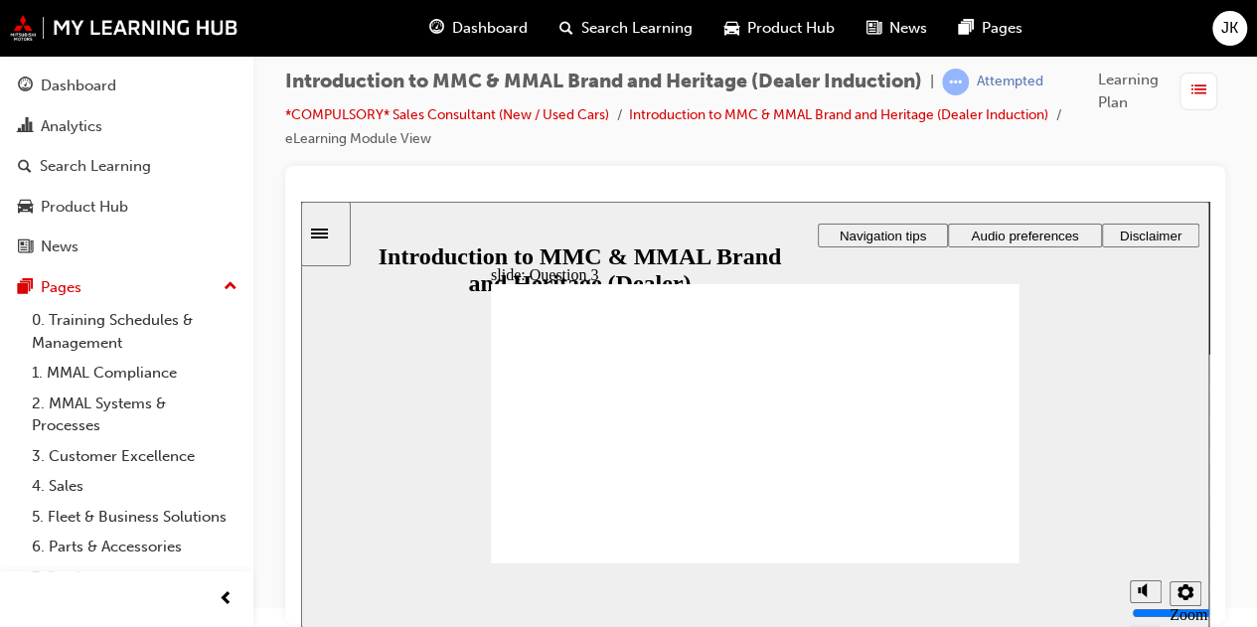
radio input "true"
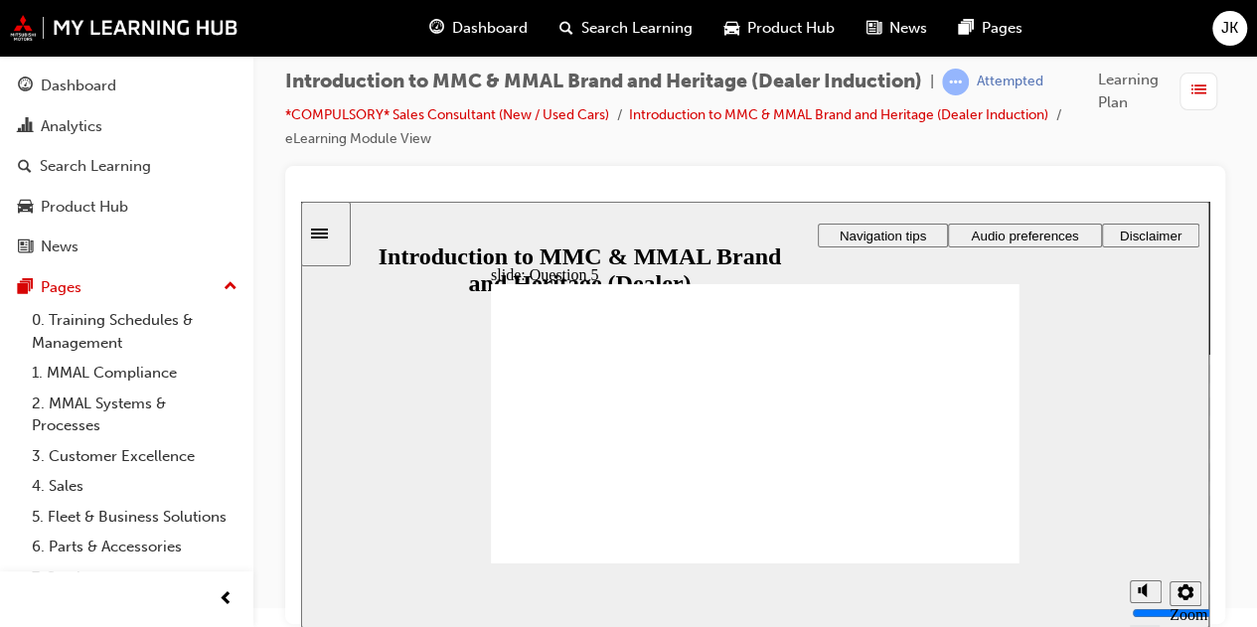
checkbox input "true"
drag, startPoint x: 539, startPoint y: 473, endPoint x: 538, endPoint y: 487, distance: 13.9
checkbox input "true"
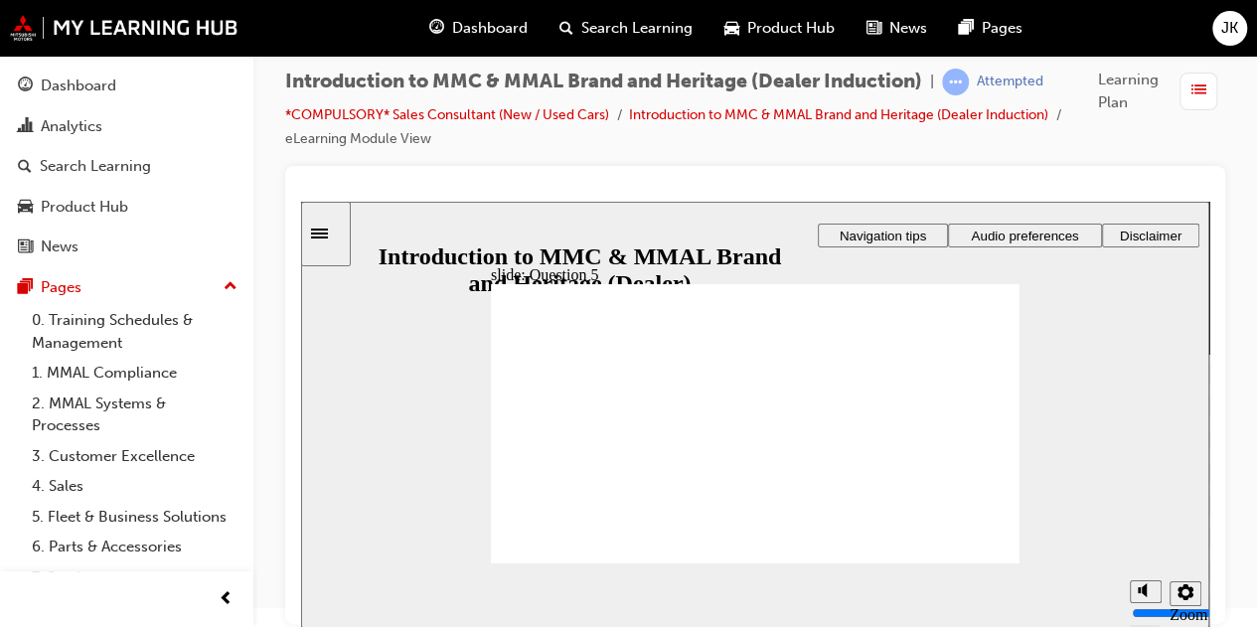
checkbox input "true"
radio input "true"
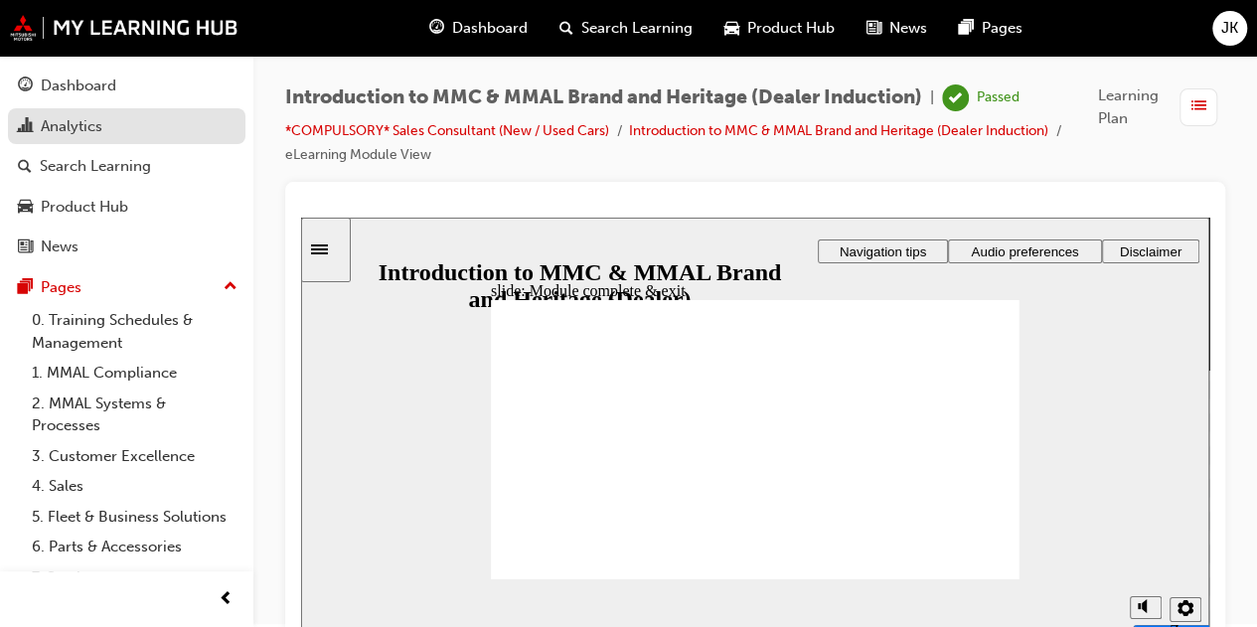
scroll to position [0, 0]
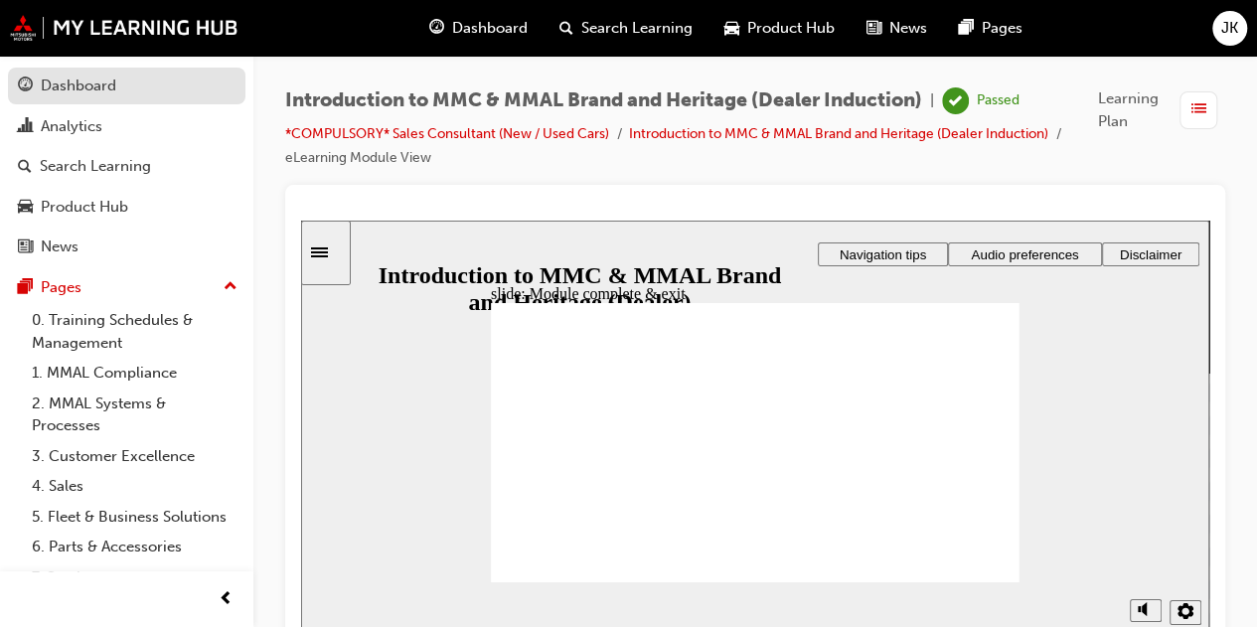
click at [60, 85] on div "Dashboard" at bounding box center [78, 85] width 75 height 23
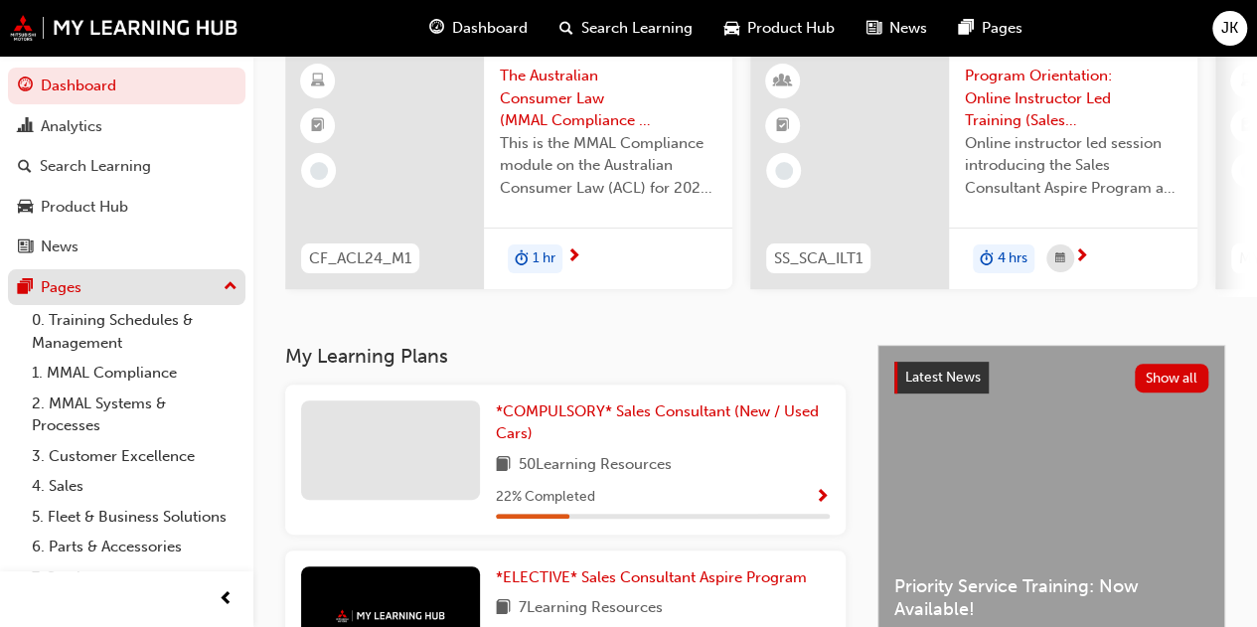
scroll to position [161, 0]
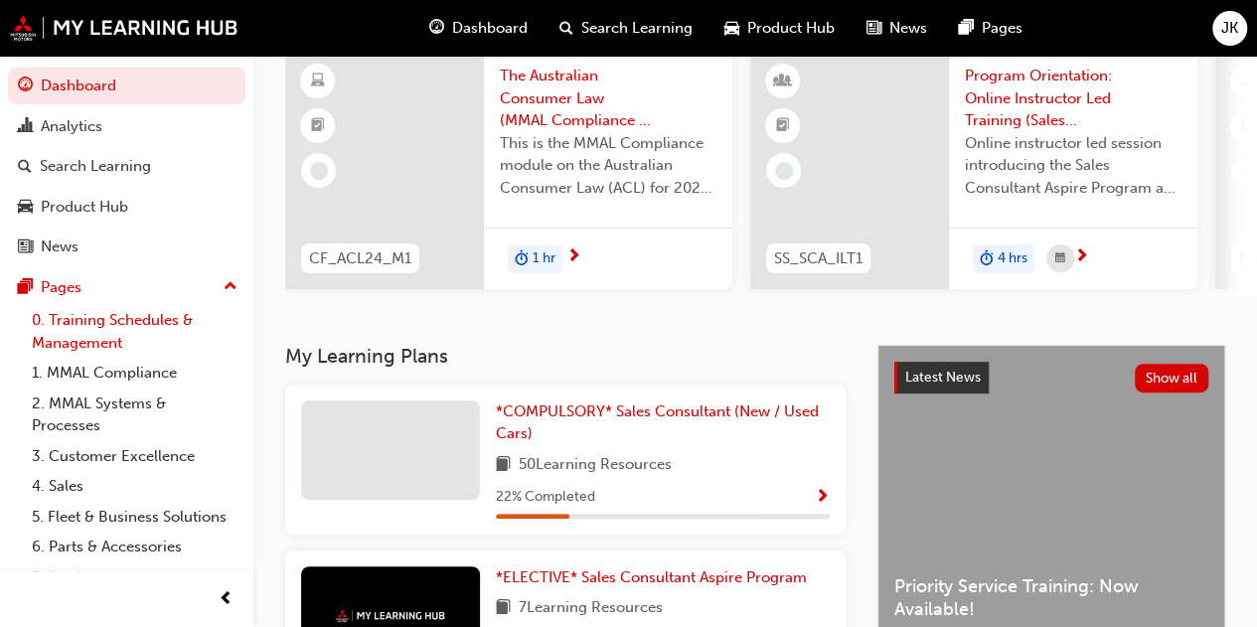
click at [74, 320] on link "0. Training Schedules & Management" at bounding box center [135, 331] width 222 height 53
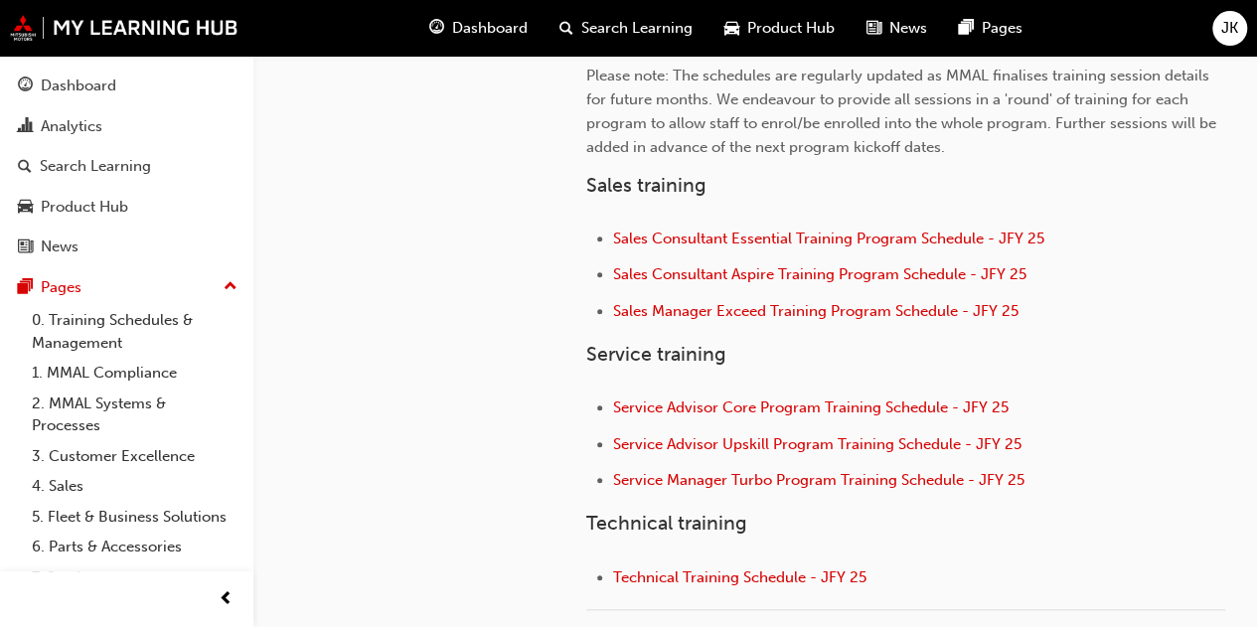
scroll to position [642, 0]
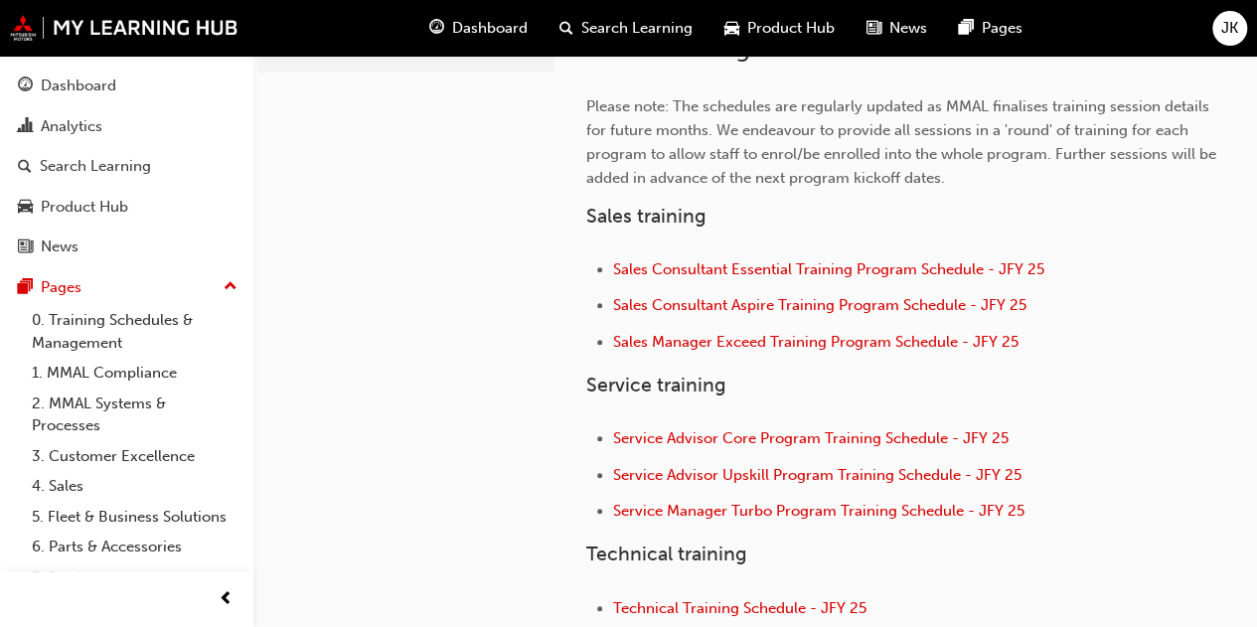
click at [454, 29] on span "Dashboard" at bounding box center [489, 28] width 75 height 23
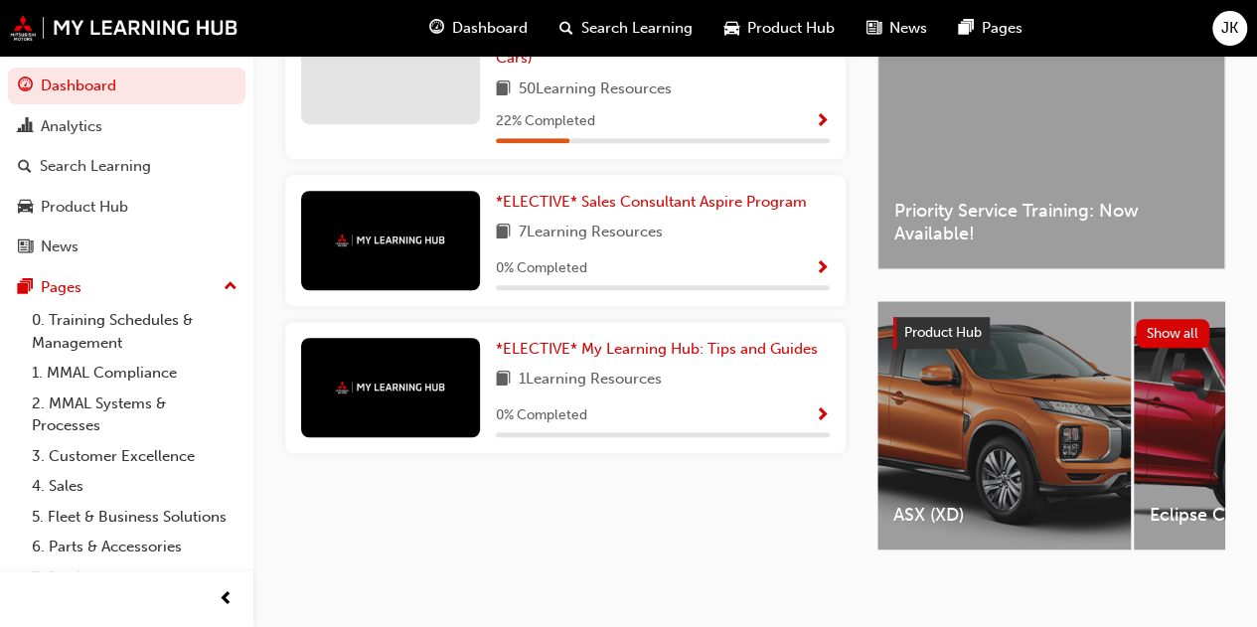
scroll to position [558, 0]
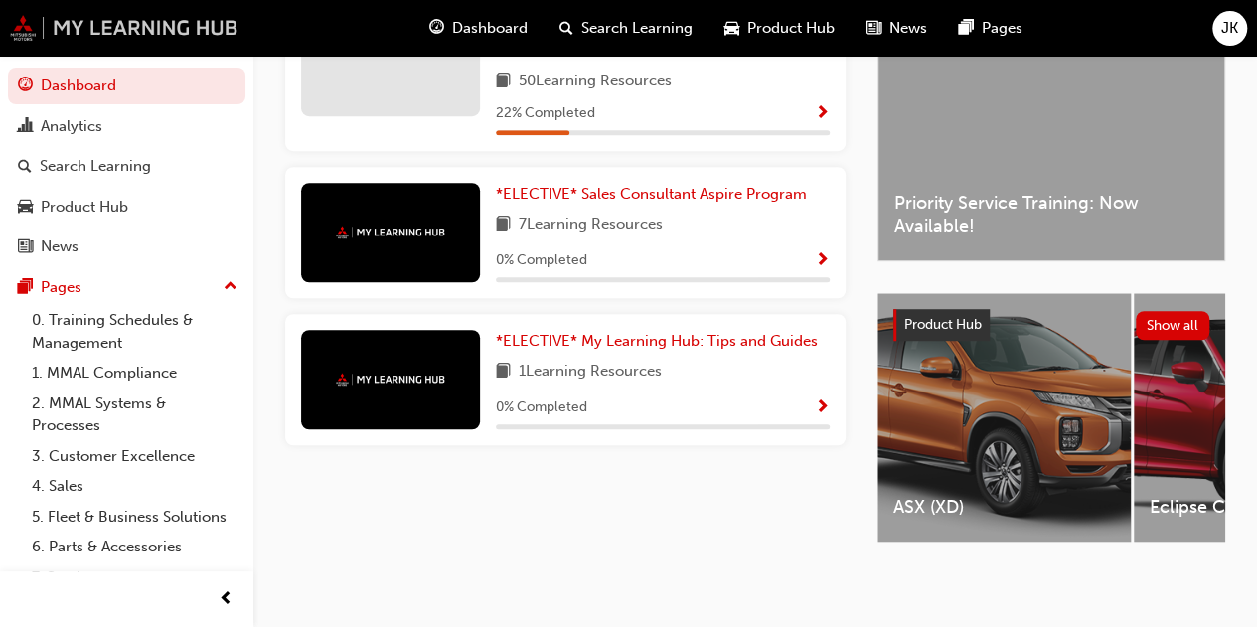
click at [133, 16] on img at bounding box center [124, 28] width 228 height 26
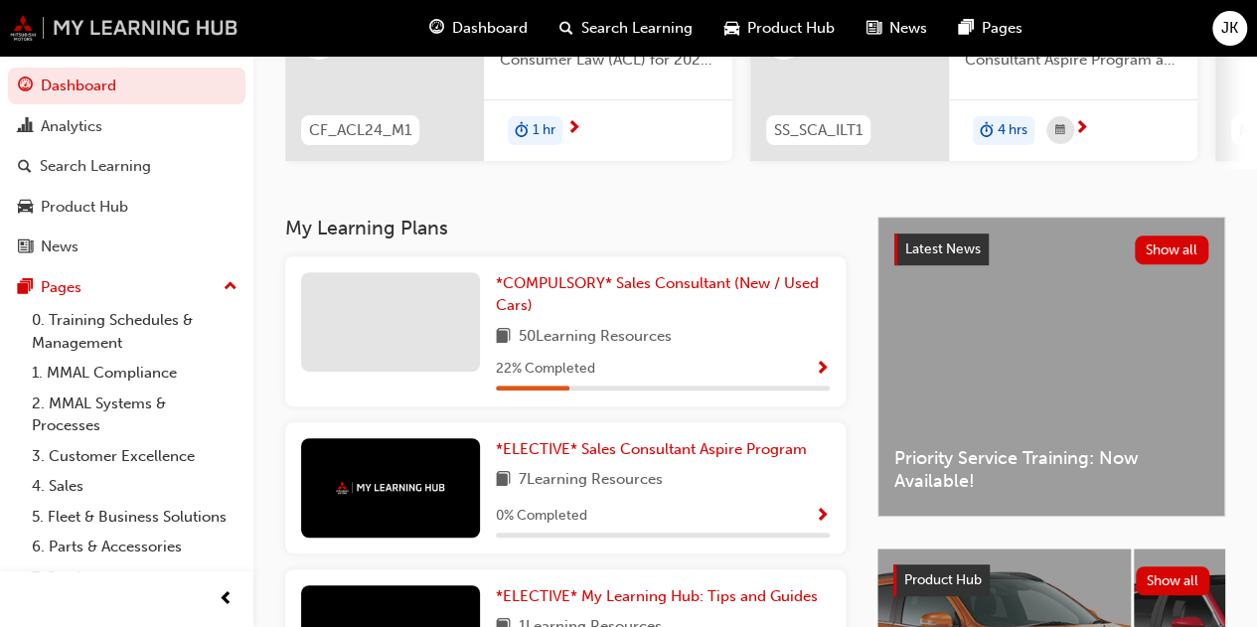
scroll to position [298, 0]
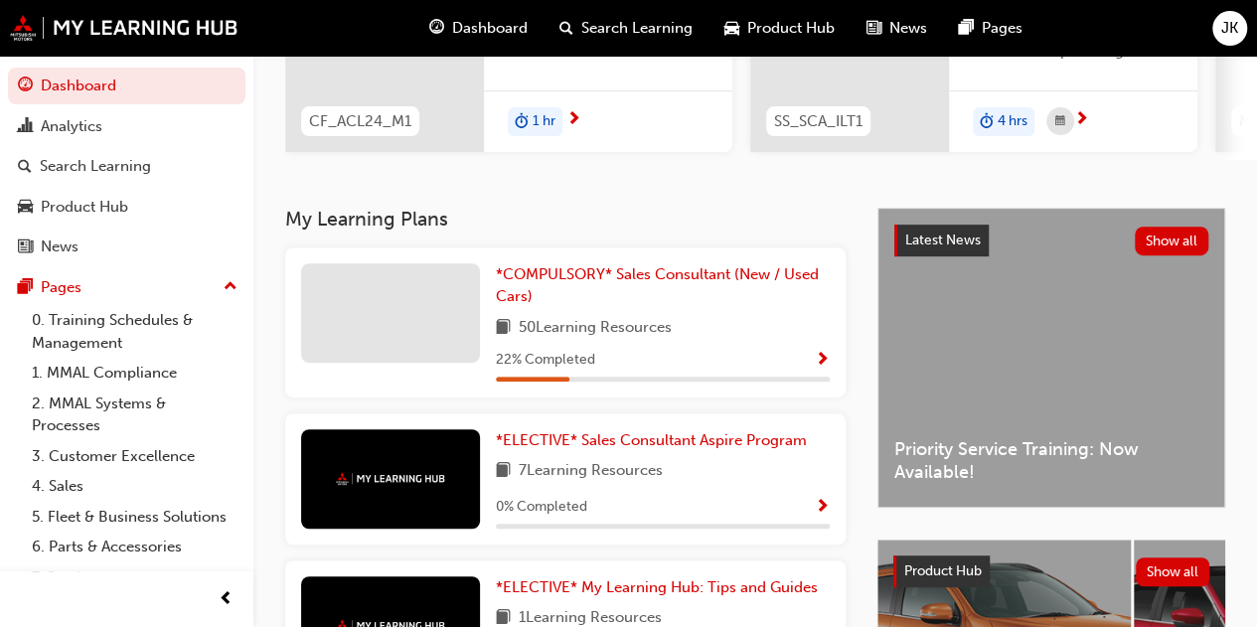
click at [801, 365] on div "22 % Completed" at bounding box center [663, 360] width 334 height 25
click at [687, 280] on span "*COMPULSORY* Sales Consultant (New / Used Cars)" at bounding box center [657, 285] width 323 height 41
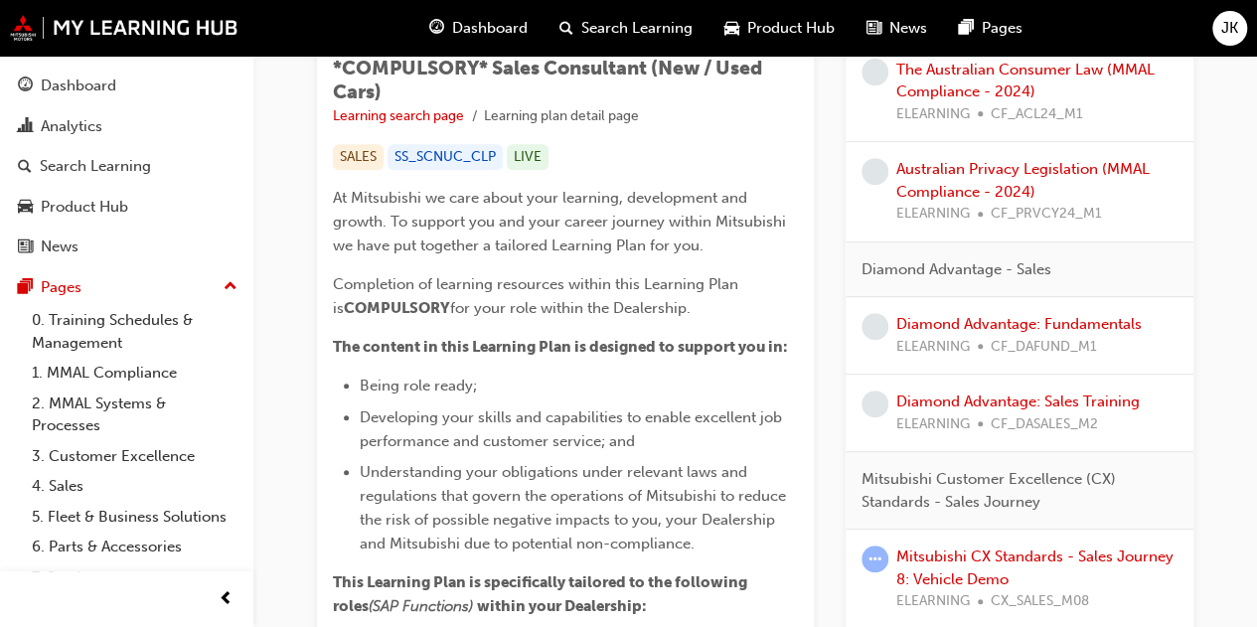
scroll to position [497, 0]
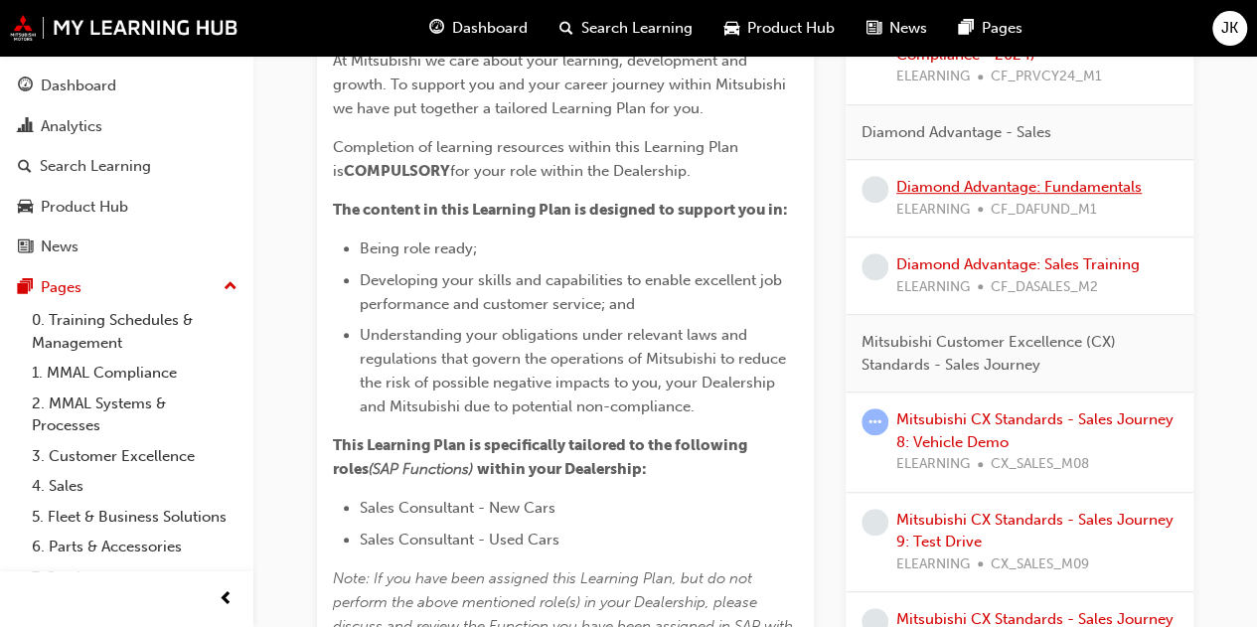
click at [1004, 187] on link "Diamond Advantage: Fundamentals" at bounding box center [1018, 187] width 245 height 18
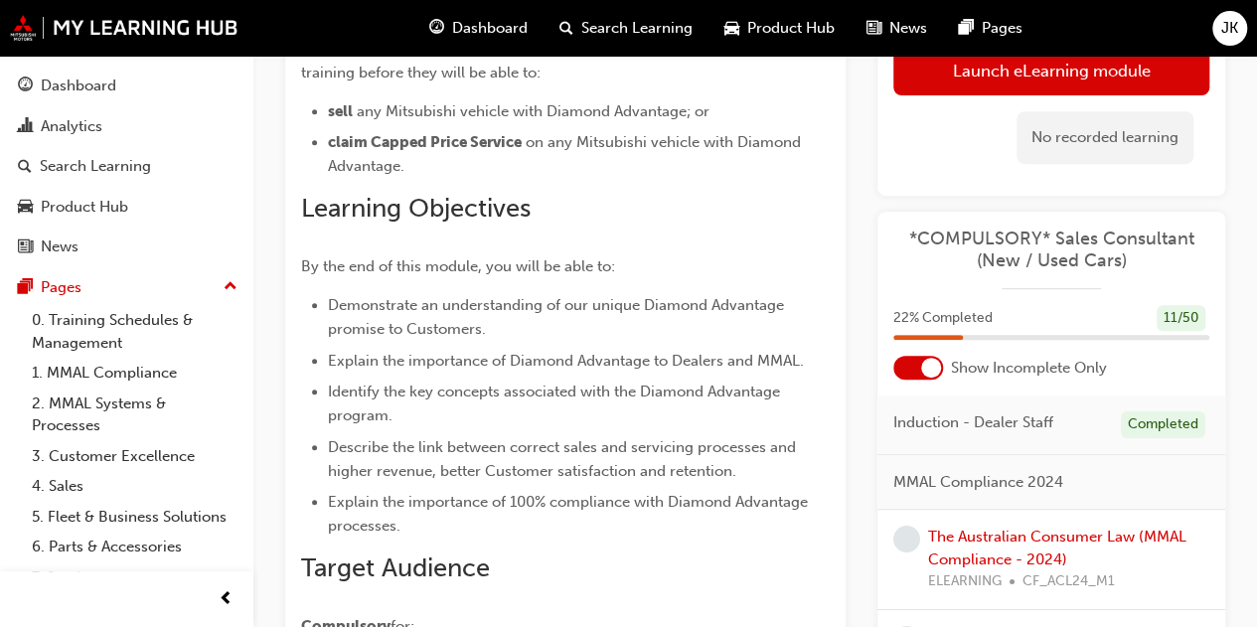
scroll to position [298, 0]
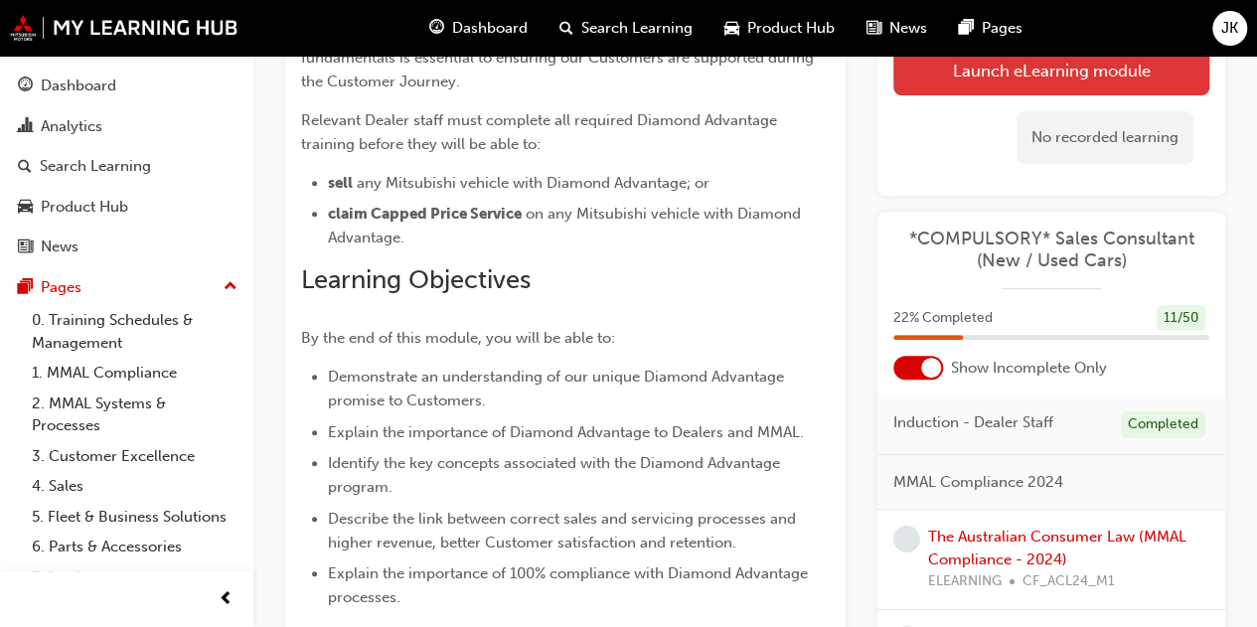
click at [1013, 74] on link "Launch eLearning module" at bounding box center [1051, 71] width 316 height 50
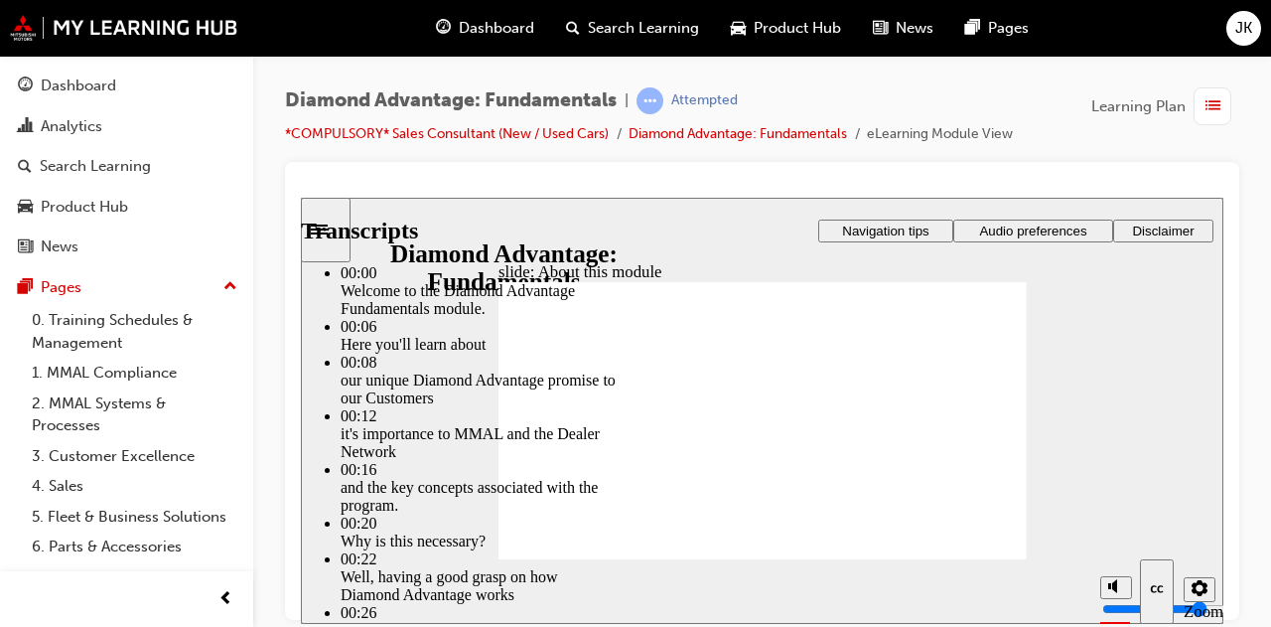
type input "45"
